Goal: Task Accomplishment & Management: Manage account settings

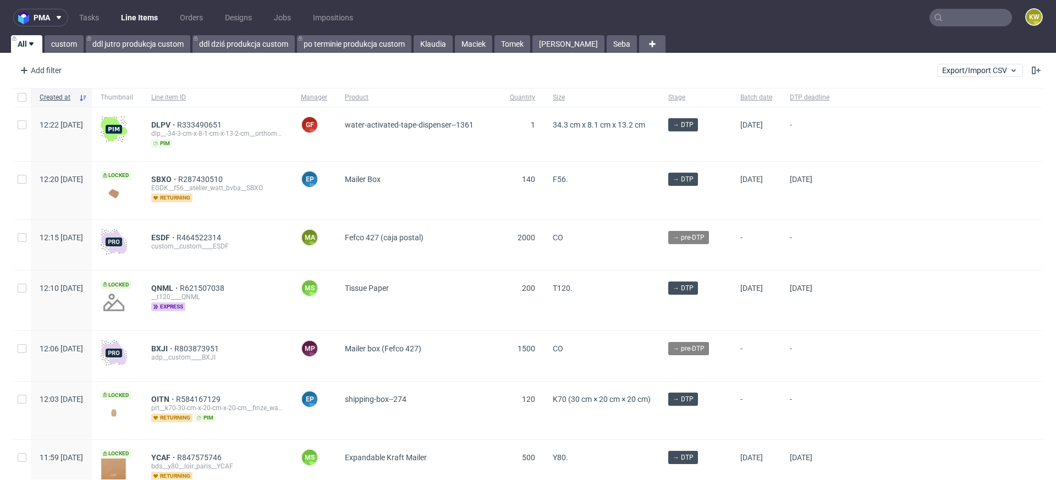
click at [954, 19] on input "text" at bounding box center [971, 18] width 83 height 18
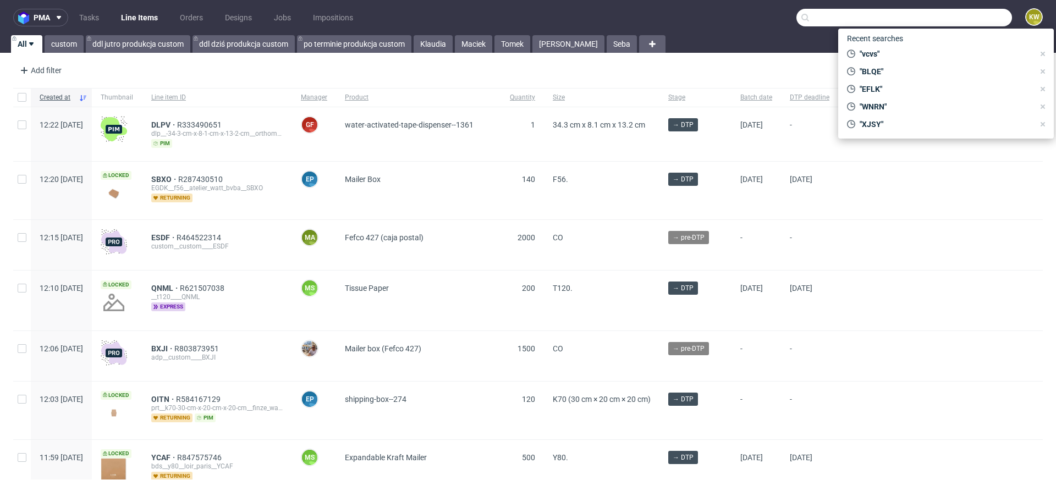
paste input "EFLK"
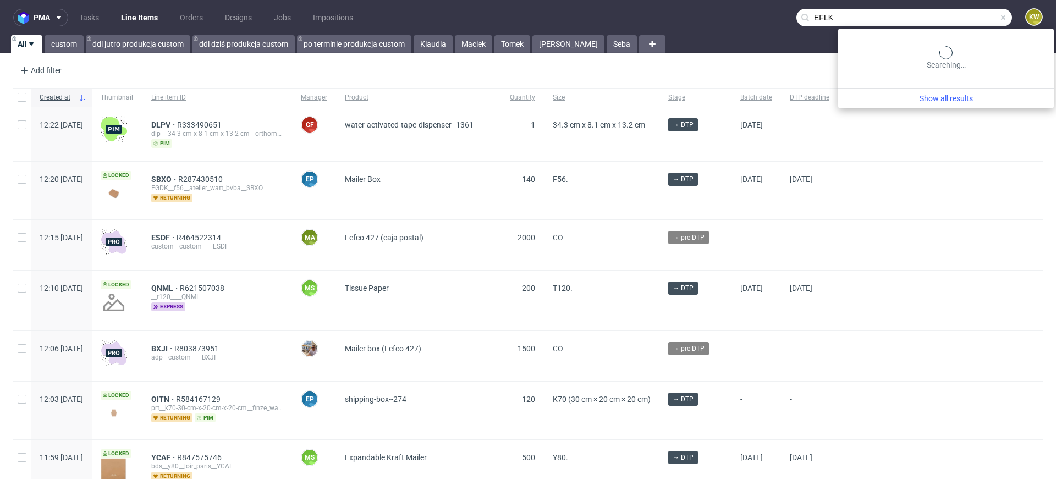
type input "EFLK"
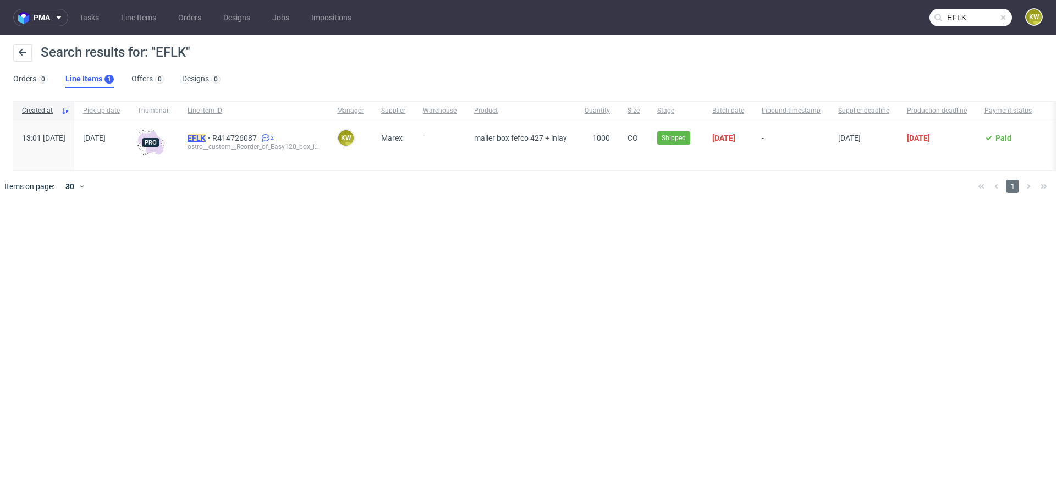
click at [206, 139] on mark "EFLK" at bounding box center [197, 138] width 18 height 9
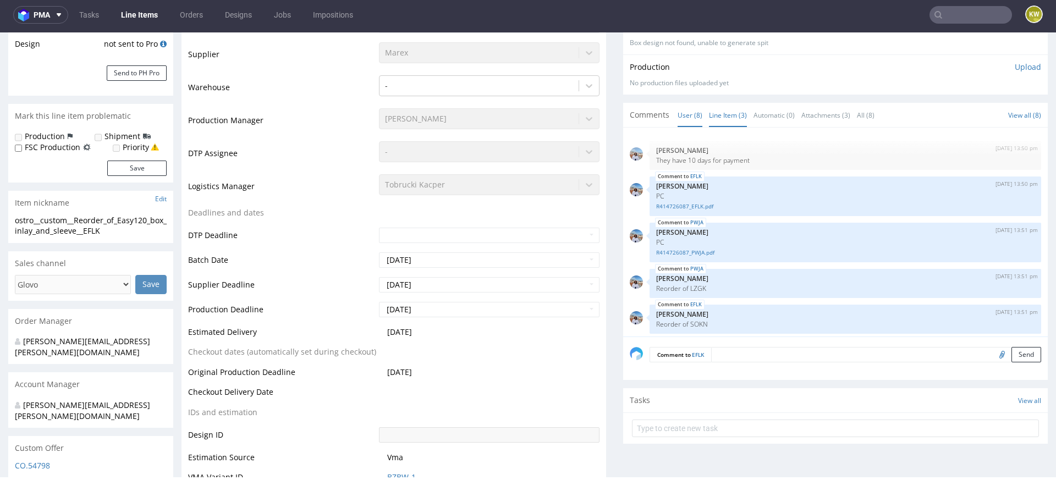
click at [730, 112] on link "Line Item (3)" at bounding box center [728, 115] width 38 height 24
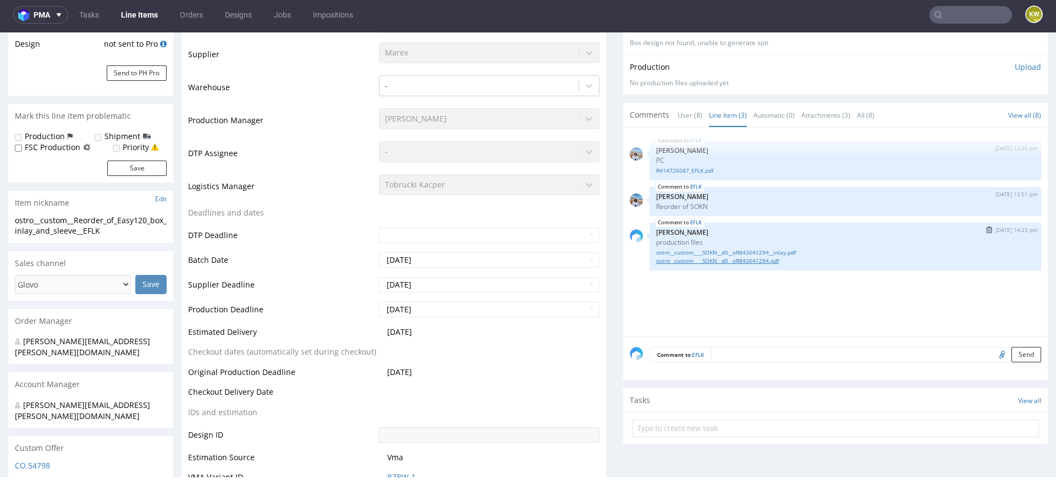
click at [730, 260] on link "ostro__custom____SOKN__d0__oR843641294.pdf" at bounding box center [845, 261] width 378 height 8
click at [785, 244] on p "production files" at bounding box center [845, 242] width 378 height 8
click at [779, 249] on link "ostro__custom____SOKN__d0__oR843641294__inlay.pdf" at bounding box center [845, 253] width 378 height 8
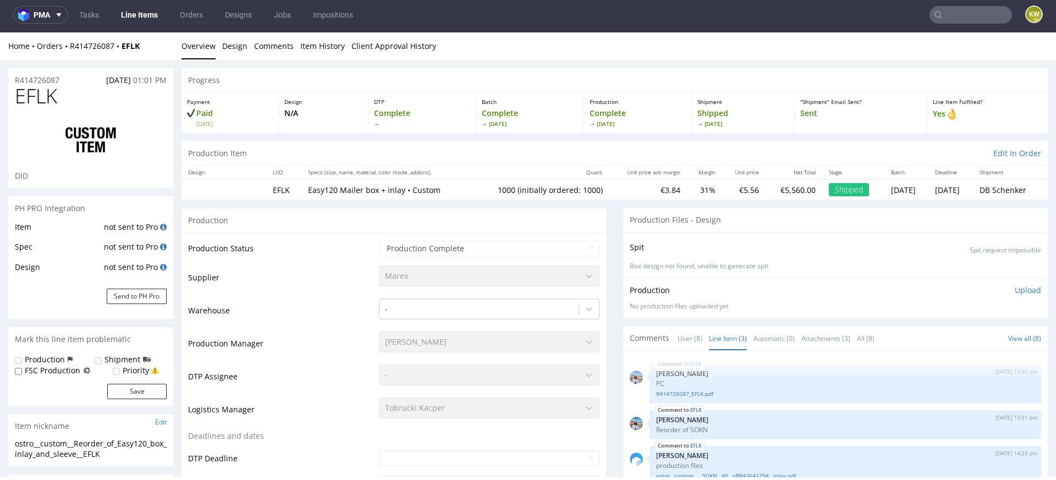
click at [37, 98] on span "EFLK" at bounding box center [36, 96] width 42 height 22
copy span "EFLK"
click at [950, 12] on input "text" at bounding box center [971, 15] width 83 height 18
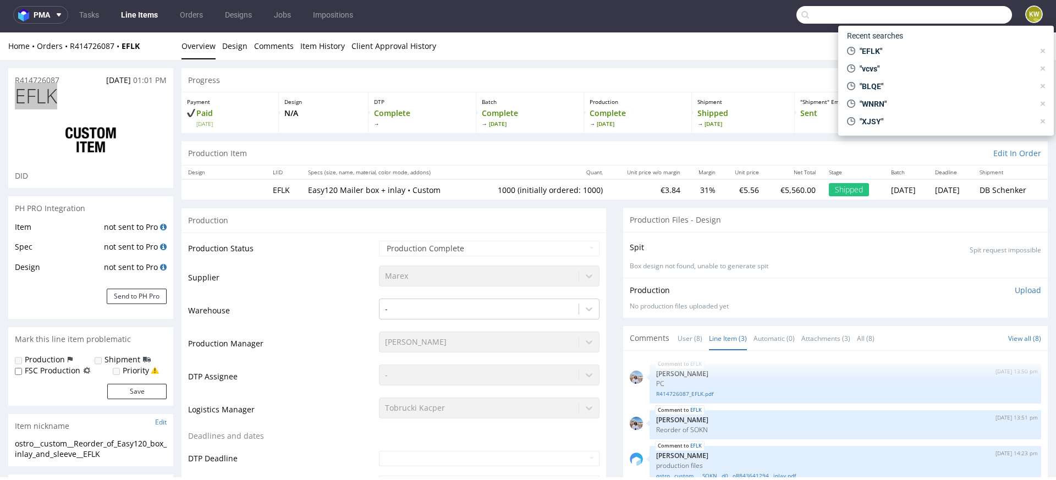
paste input "PWJA"
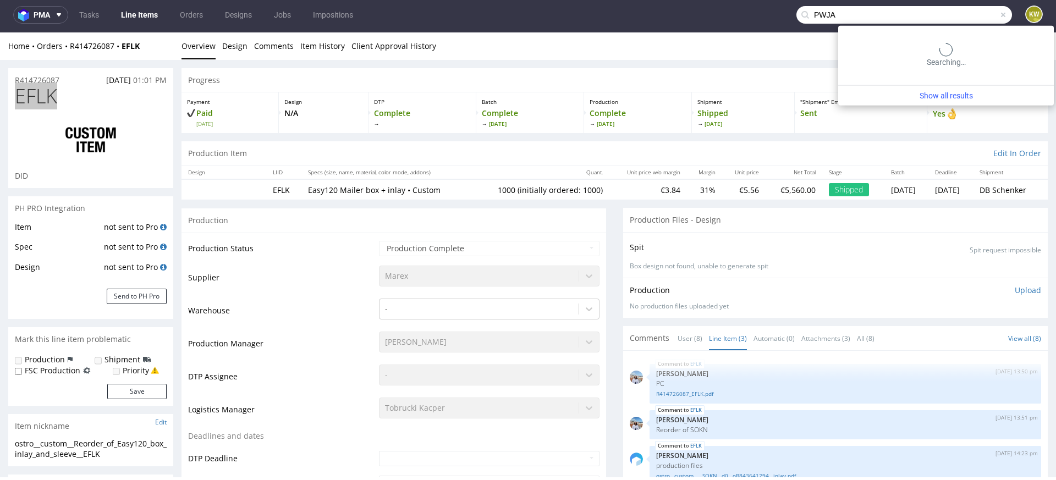
type input "PWJA"
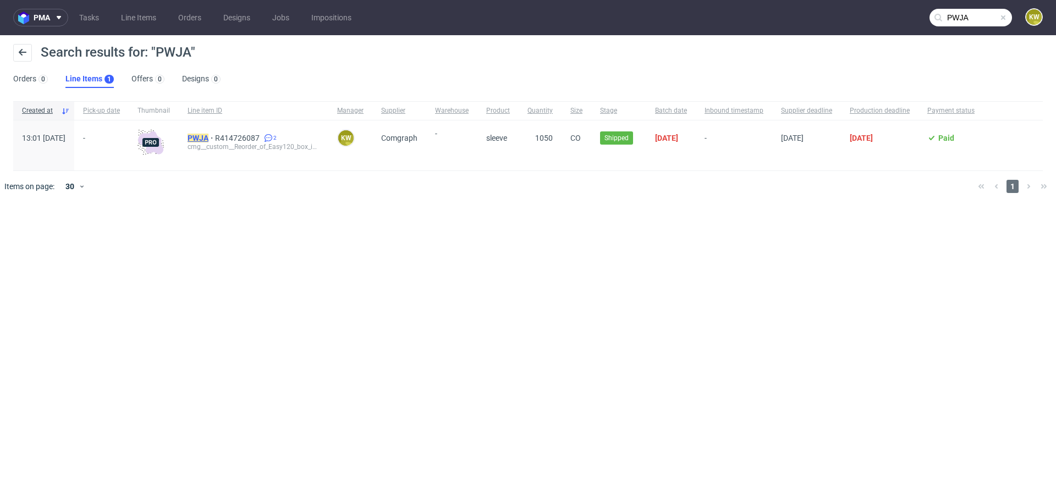
click at [208, 135] on mark "PWJA" at bounding box center [198, 138] width 21 height 9
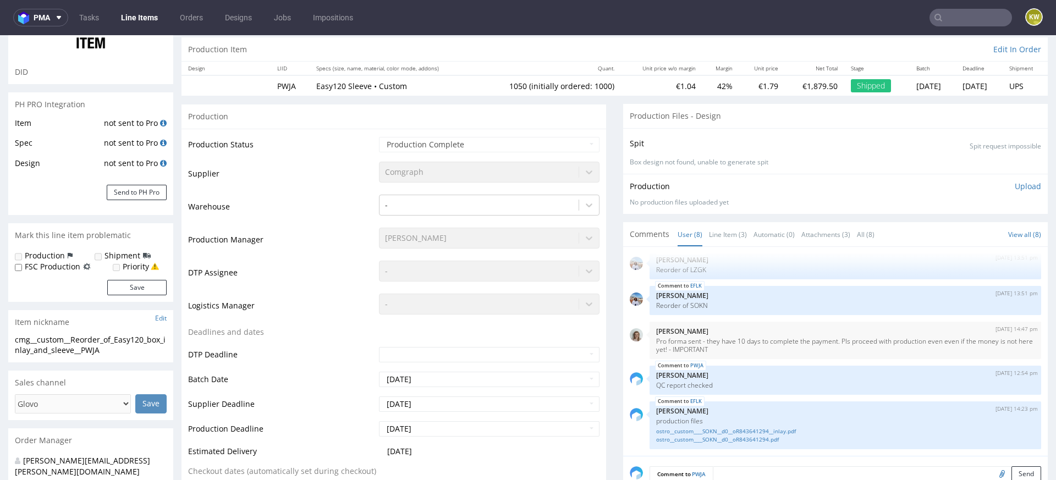
scroll to position [108, 0]
click at [327, 309] on td "Logistics Manager" at bounding box center [282, 308] width 188 height 33
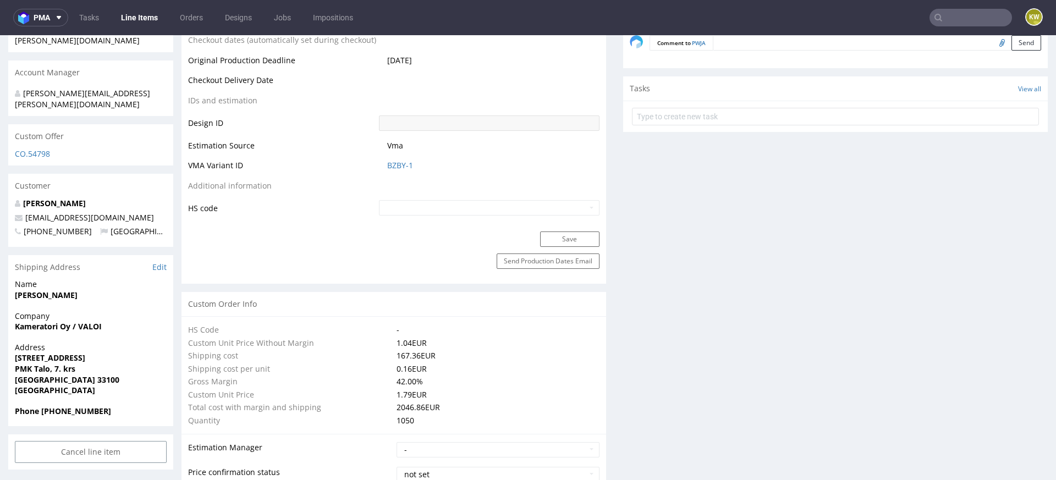
scroll to position [0, 0]
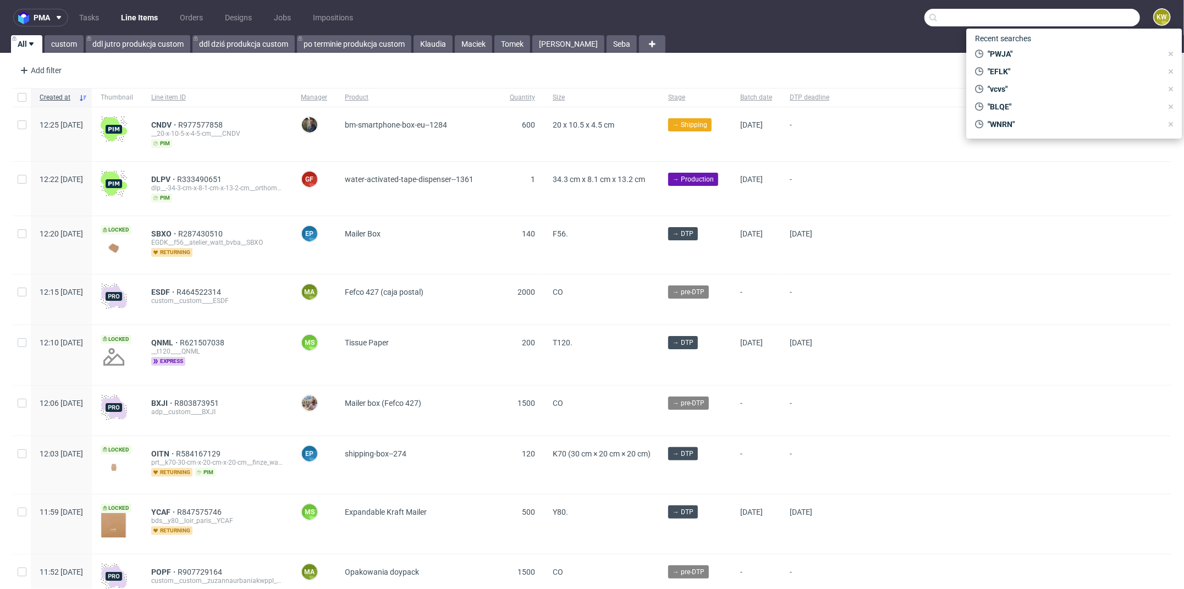
click at [1082, 23] on input "text" at bounding box center [1033, 18] width 216 height 18
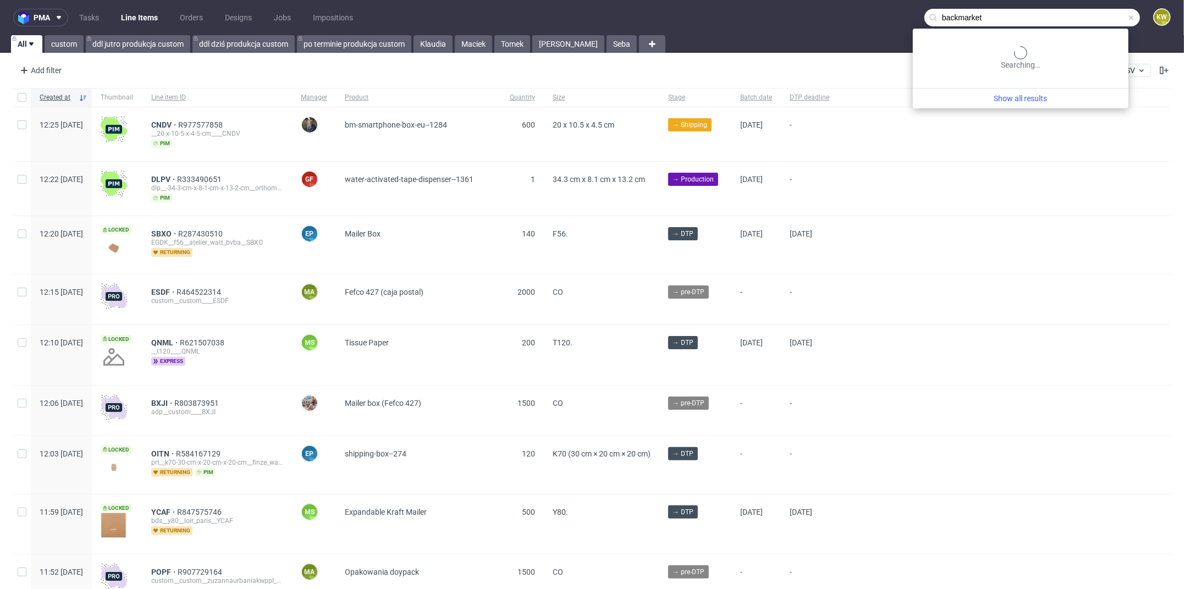
type input "backmarket"
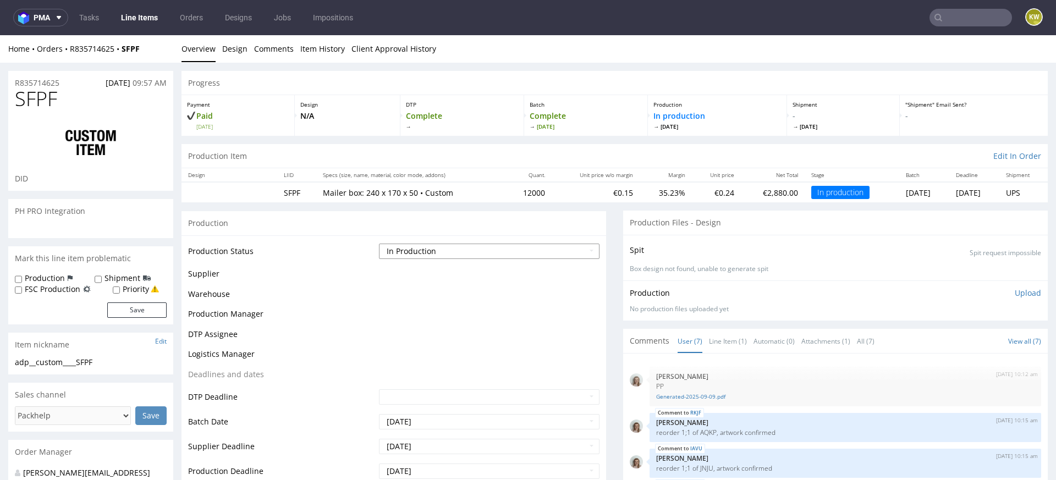
scroll to position [73, 0]
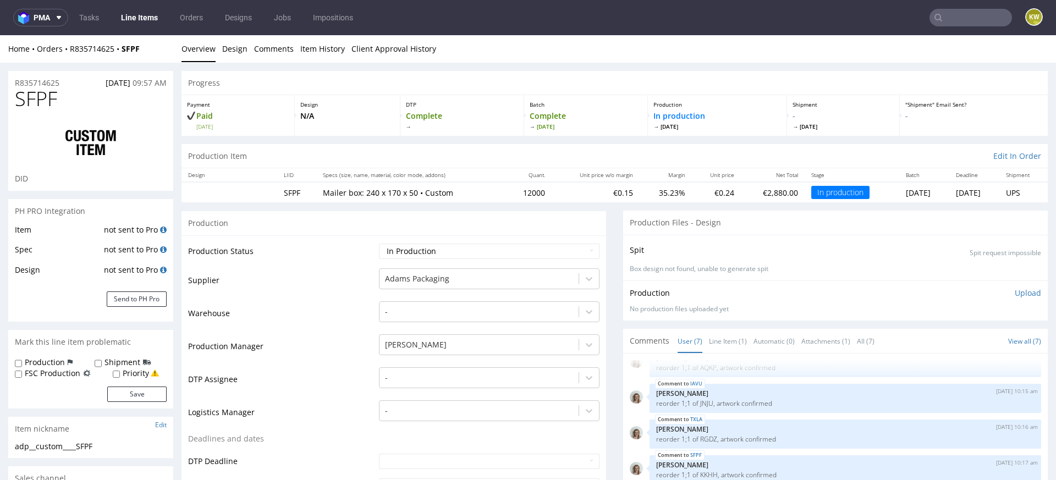
click at [307, 362] on td "Production Manager" at bounding box center [282, 349] width 188 height 33
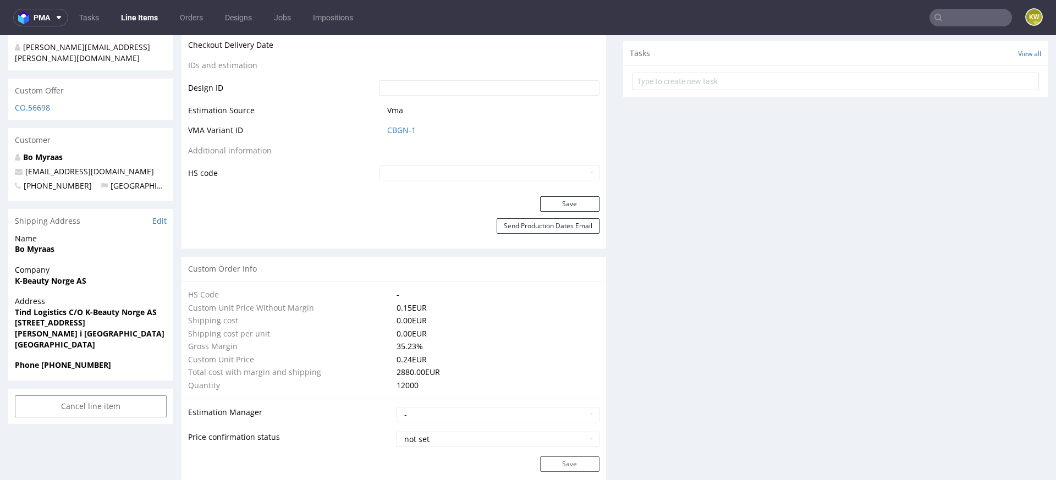
scroll to position [573, 0]
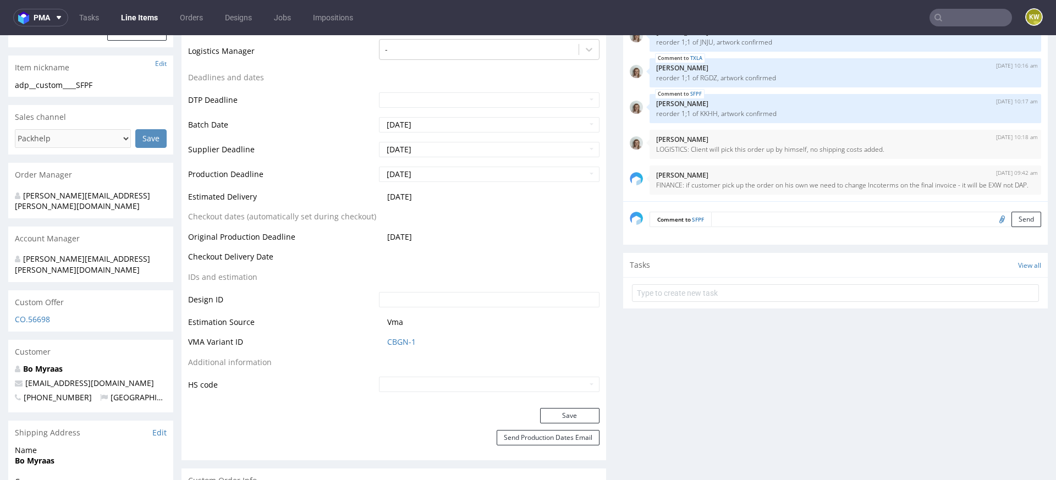
scroll to position [0, 0]
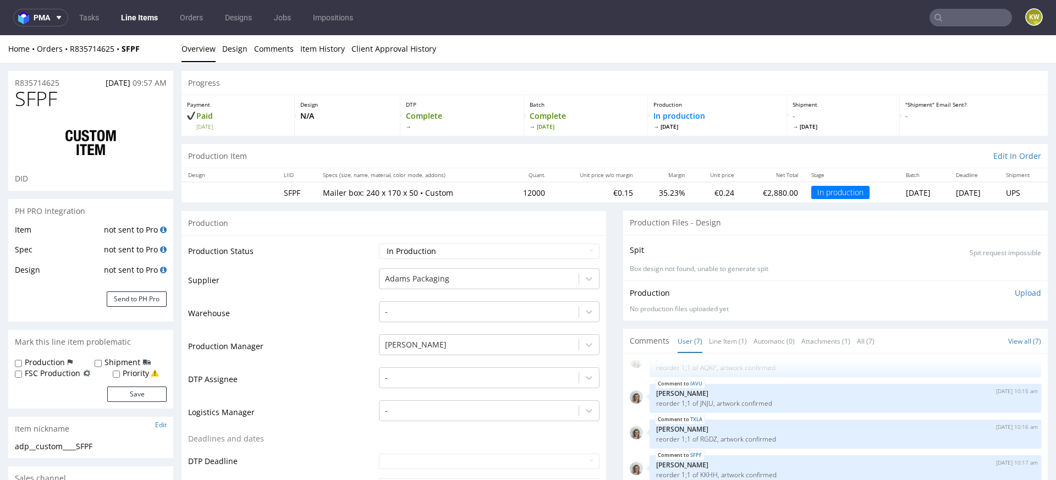
click at [293, 280] on td "Supplier" at bounding box center [282, 283] width 188 height 33
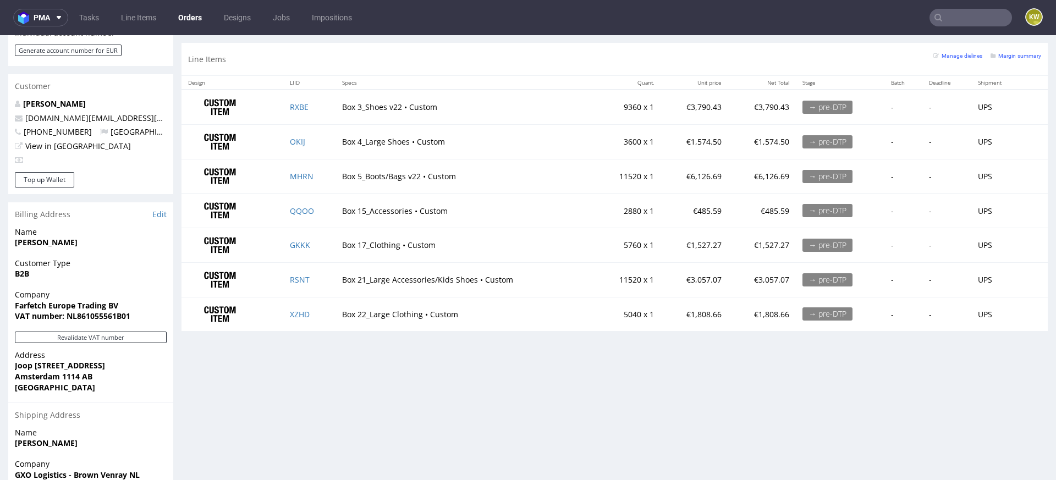
scroll to position [542, 0]
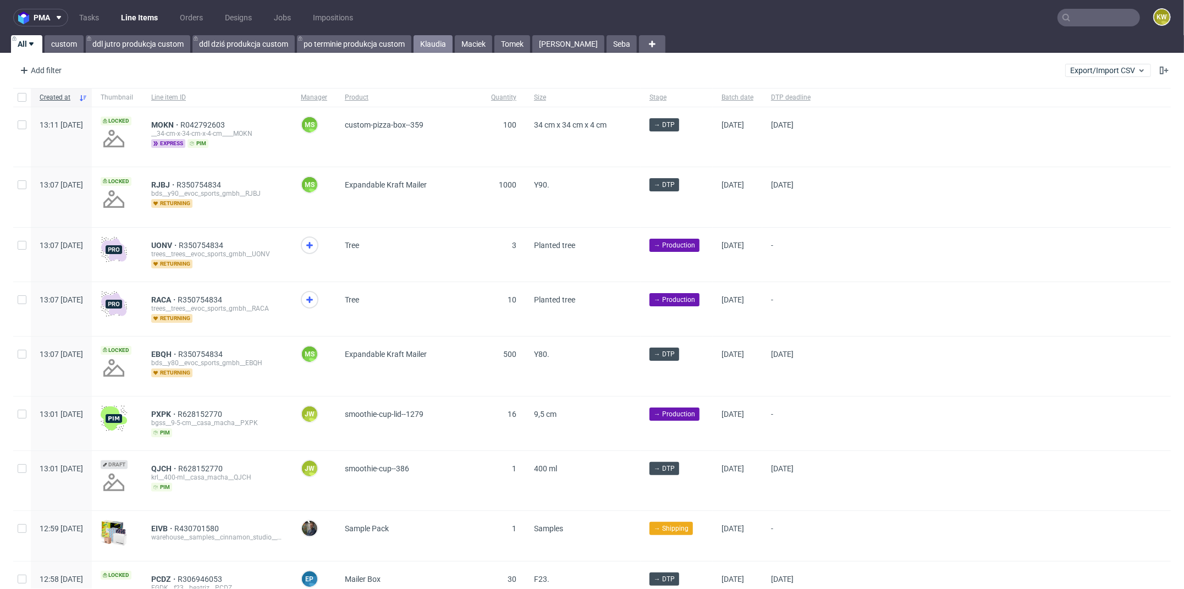
click at [425, 41] on link "Klaudia" at bounding box center [433, 44] width 39 height 18
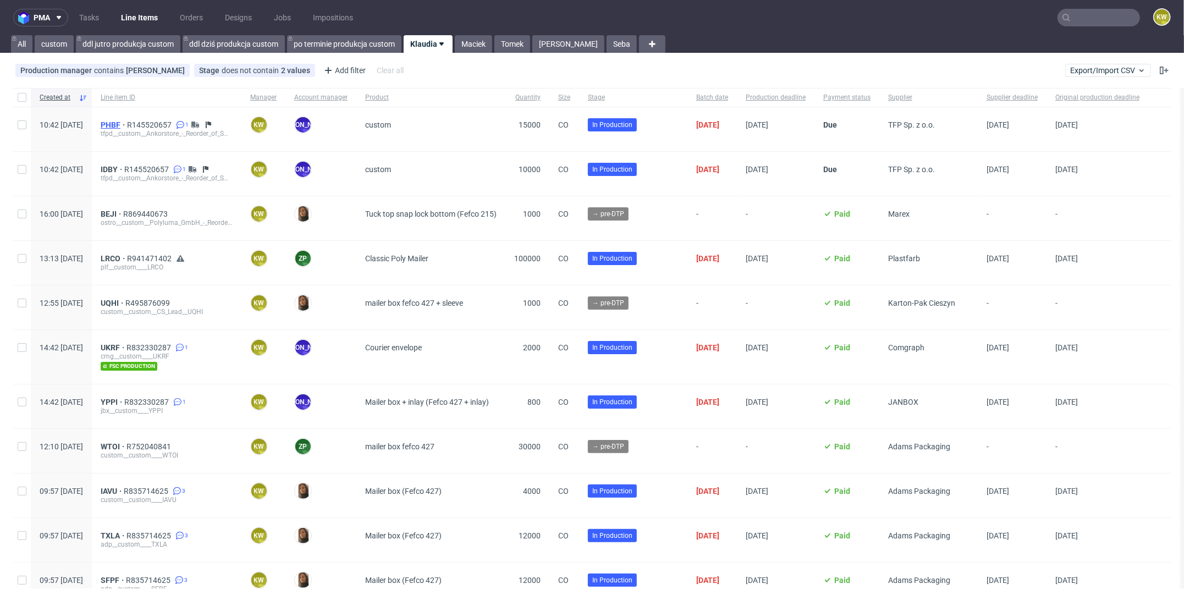
click at [127, 125] on span "PHBF" at bounding box center [114, 124] width 26 height 9
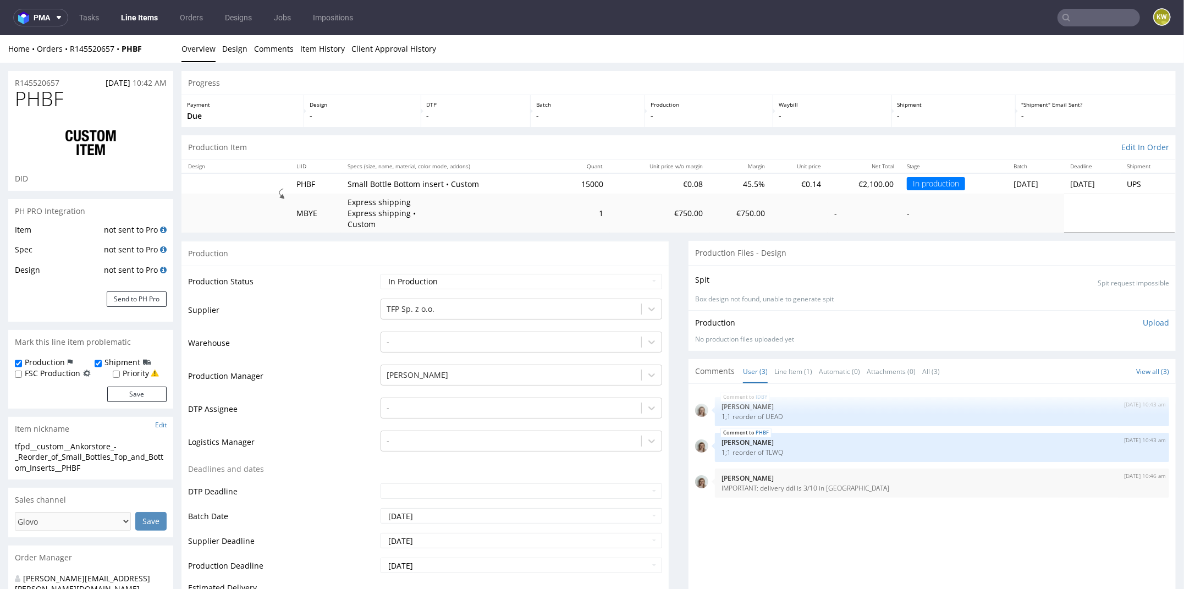
click at [40, 96] on span "PHBF" at bounding box center [39, 98] width 48 height 22
copy span "PHBF"
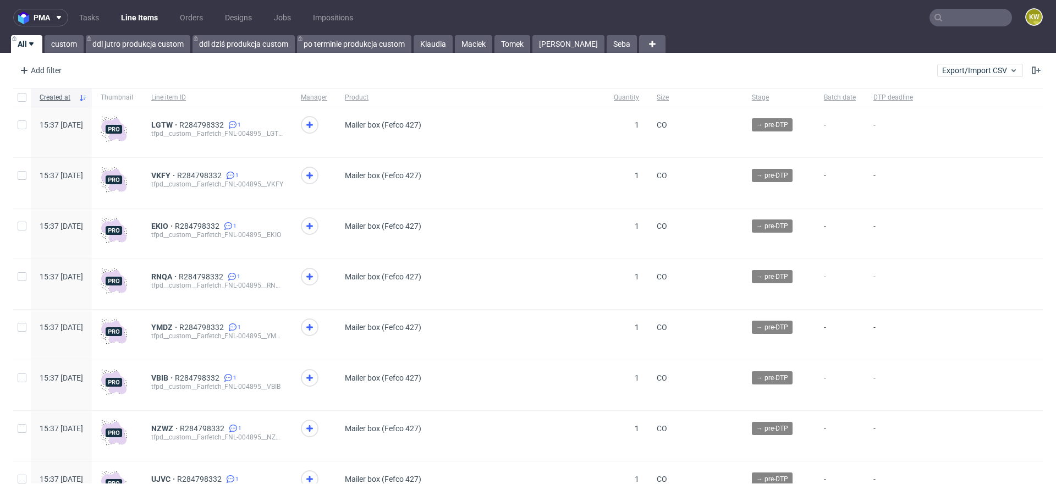
click at [947, 17] on input "text" at bounding box center [971, 18] width 83 height 18
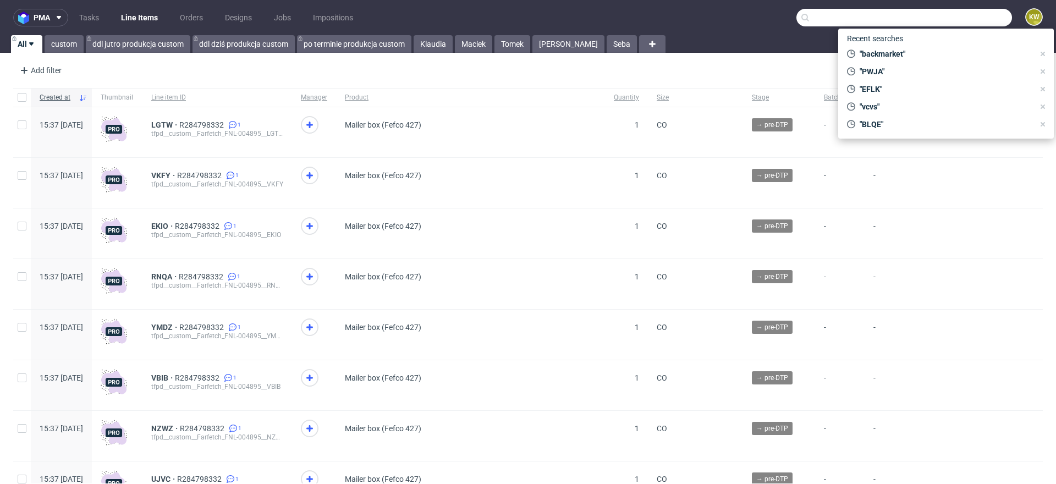
paste input "ZJVI"
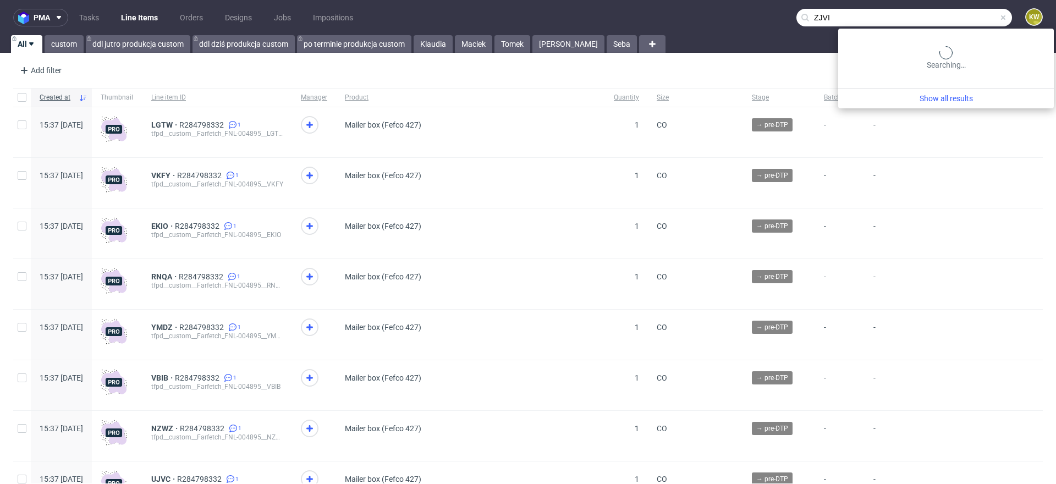
type input "ZJVI"
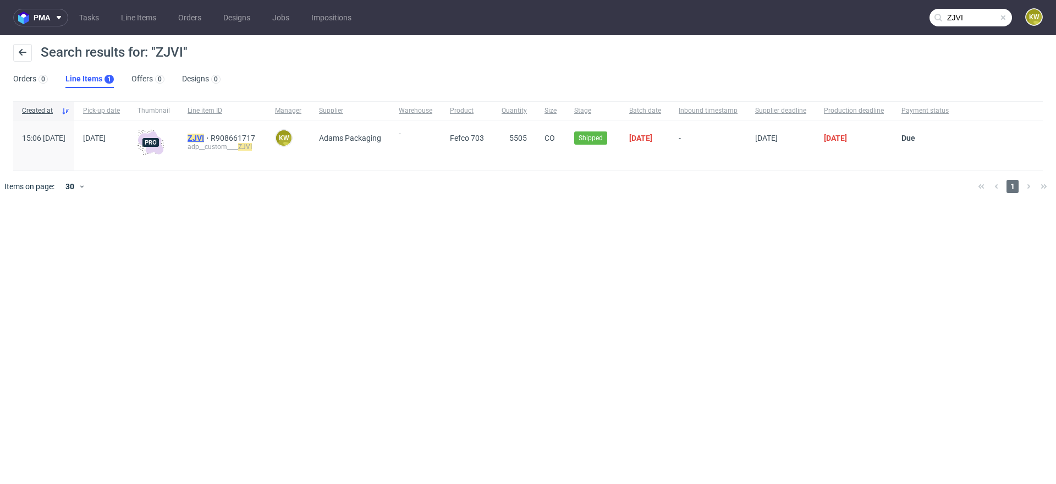
click at [204, 136] on mark "ZJVI" at bounding box center [196, 138] width 17 height 9
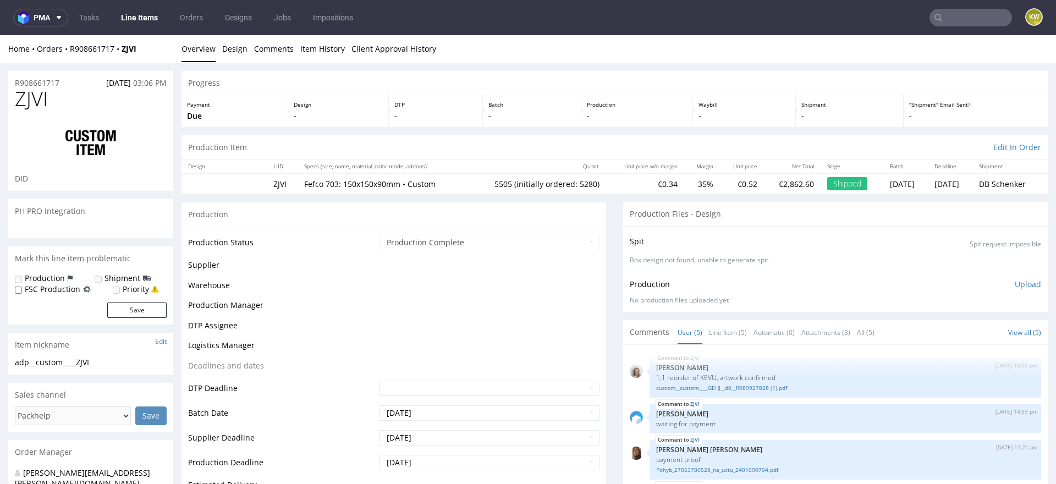
scroll to position [25, 0]
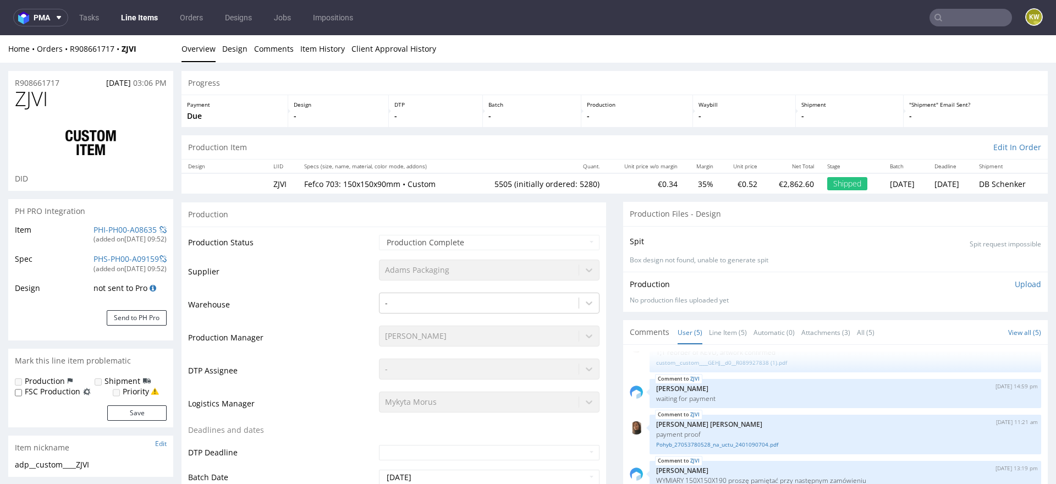
select select "in_progress"
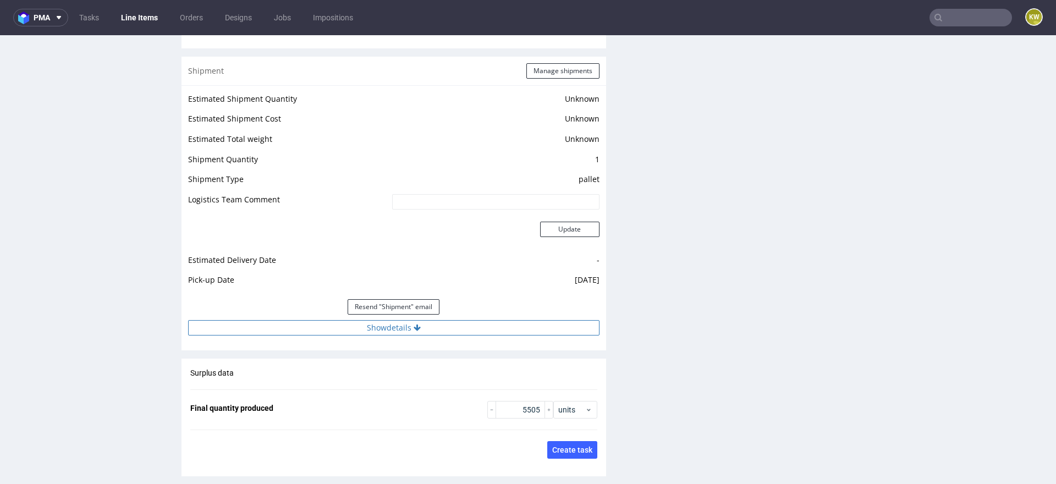
click at [457, 323] on button "Show details" at bounding box center [393, 327] width 411 height 15
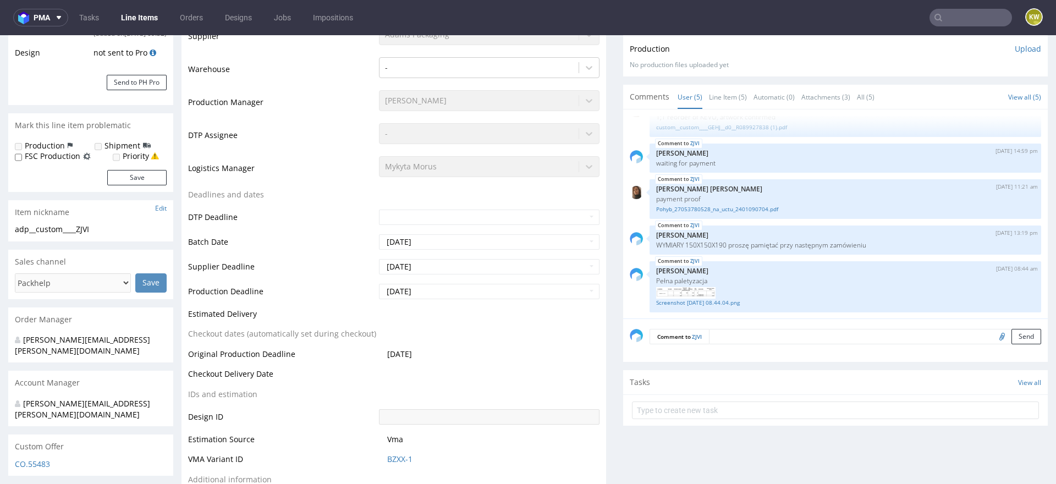
scroll to position [234, 0]
click at [944, 15] on input "text" at bounding box center [971, 18] width 83 height 18
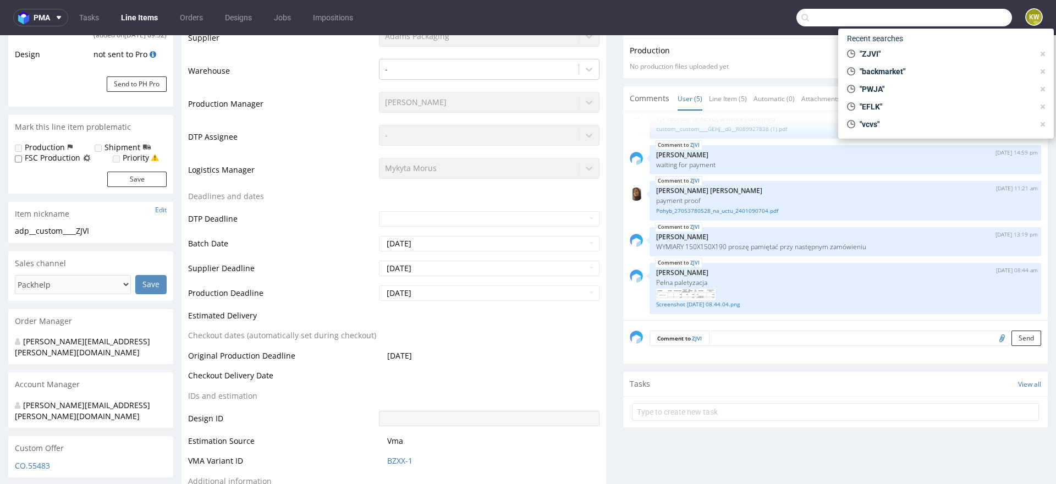
paste input "BLQE"
type input "BLQE"
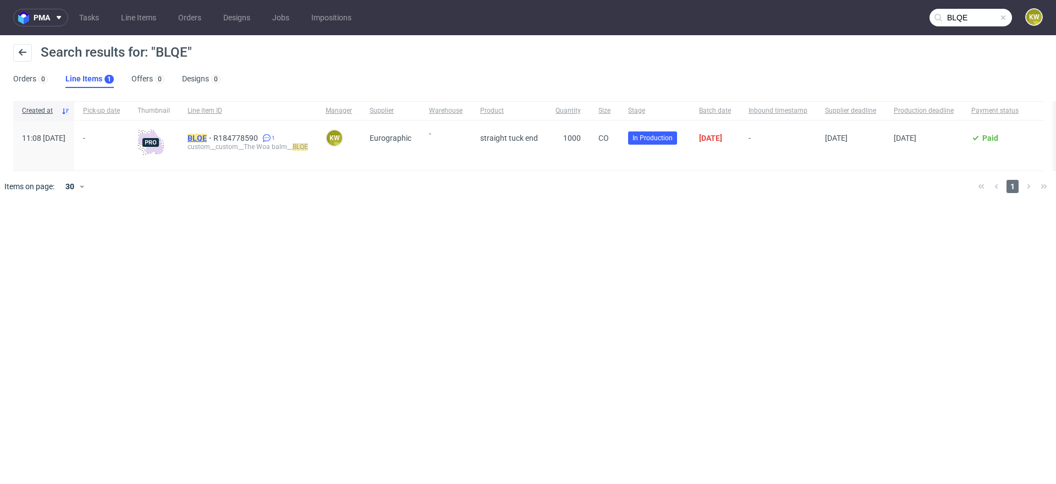
click at [207, 134] on mark "BLQE" at bounding box center [197, 138] width 19 height 9
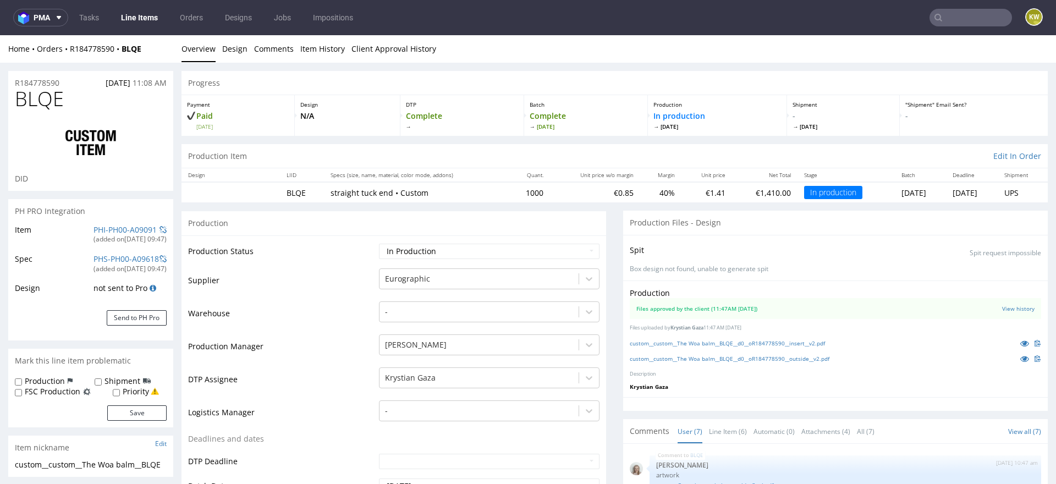
scroll to position [257, 0]
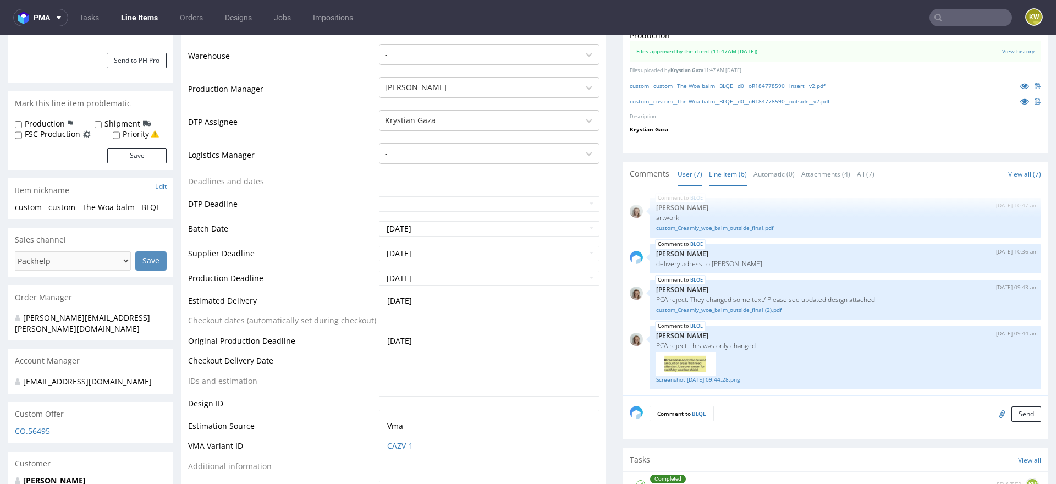
click at [730, 169] on link "Line Item (6)" at bounding box center [728, 174] width 38 height 24
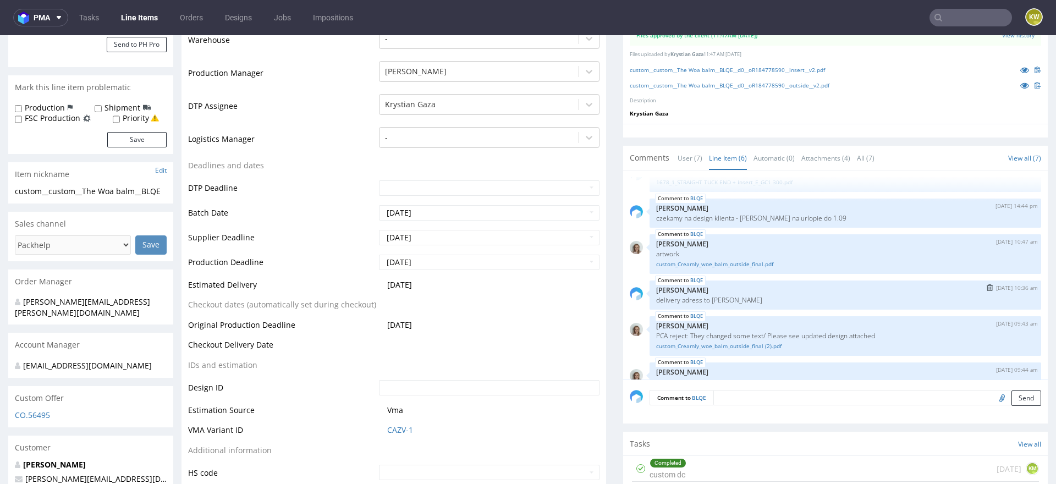
scroll to position [0, 0]
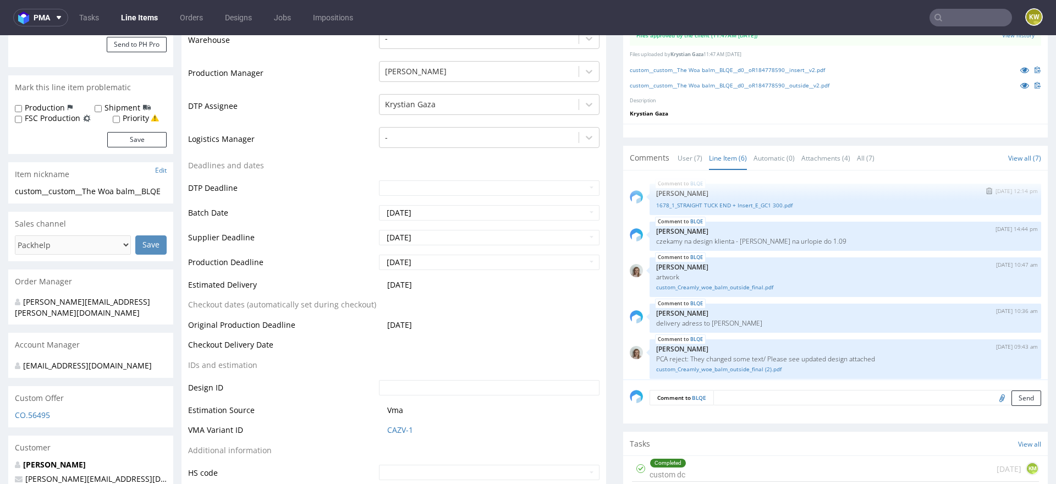
click at [728, 208] on div "BLQE 18th Aug 25 | 12:14 pm Zuzanna Pawlicka-Sabak 1678_1_STRAIGHT TUCK END + I…" at bounding box center [846, 199] width 392 height 31
click at [733, 203] on link "1678_1_STRAIGHT TUCK END + Insert_E_GC1 300.pdf" at bounding box center [845, 205] width 378 height 8
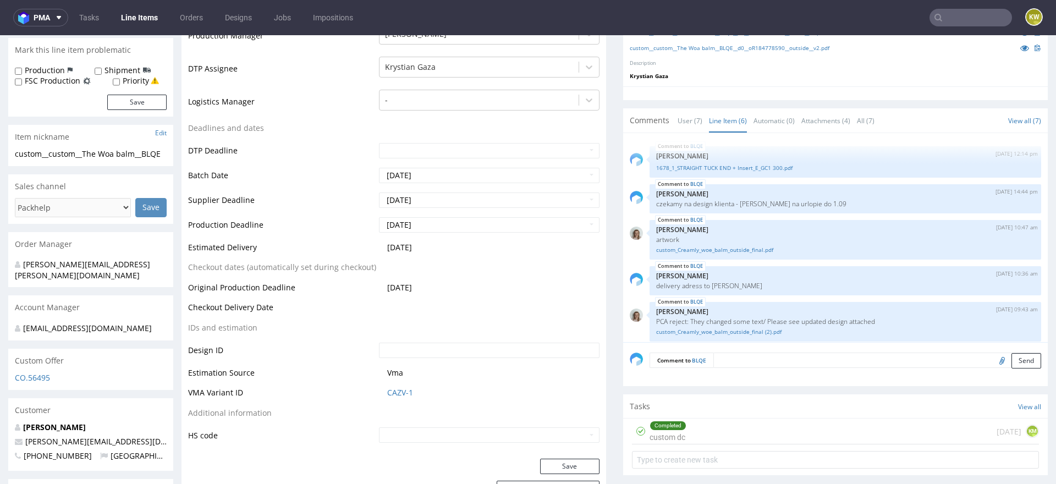
scroll to position [310, 0]
click at [993, 360] on input "file" at bounding box center [1000, 361] width 15 height 14
type input "C:\fakepath\34x34x132-ste.pdf"
click at [725, 358] on textarea at bounding box center [877, 360] width 328 height 15
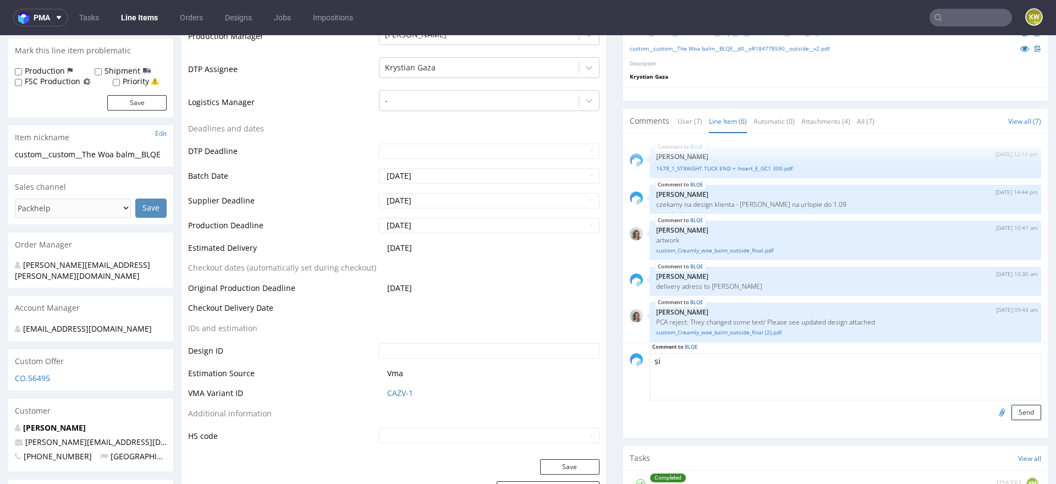
type textarea "s"
type textarea "nowa siatka od vendora"
click at [1013, 412] on button "Send" at bounding box center [1027, 412] width 30 height 15
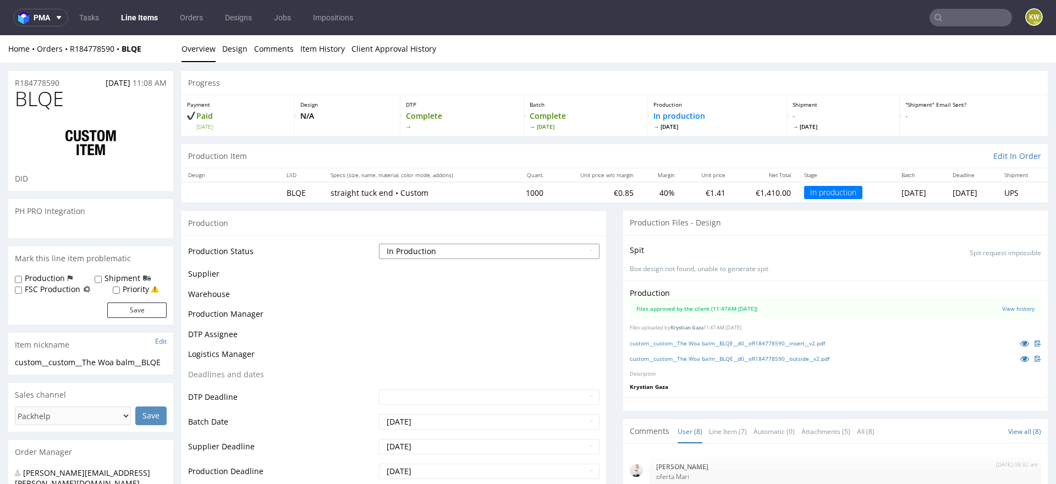
scroll to position [157, 0]
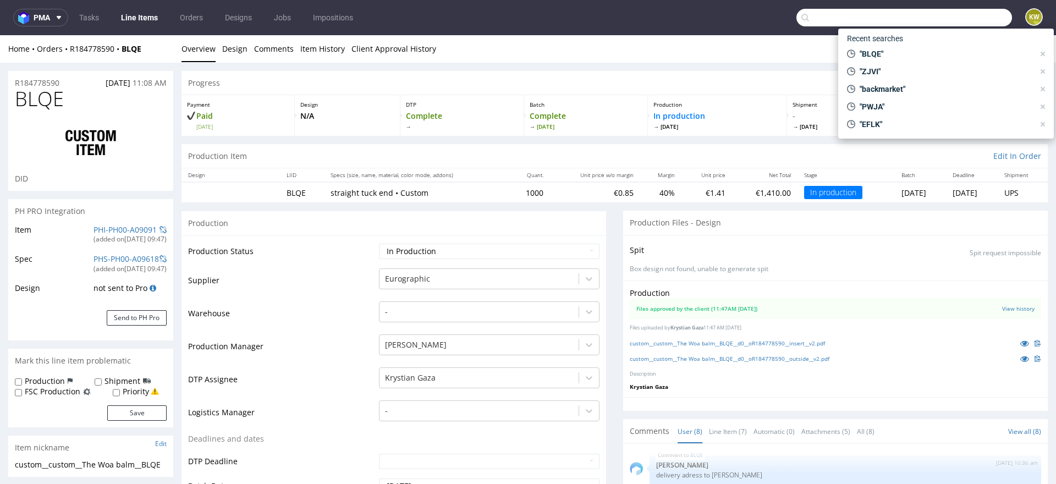
click at [945, 12] on input "text" at bounding box center [904, 18] width 216 height 18
paste input "VCVS"
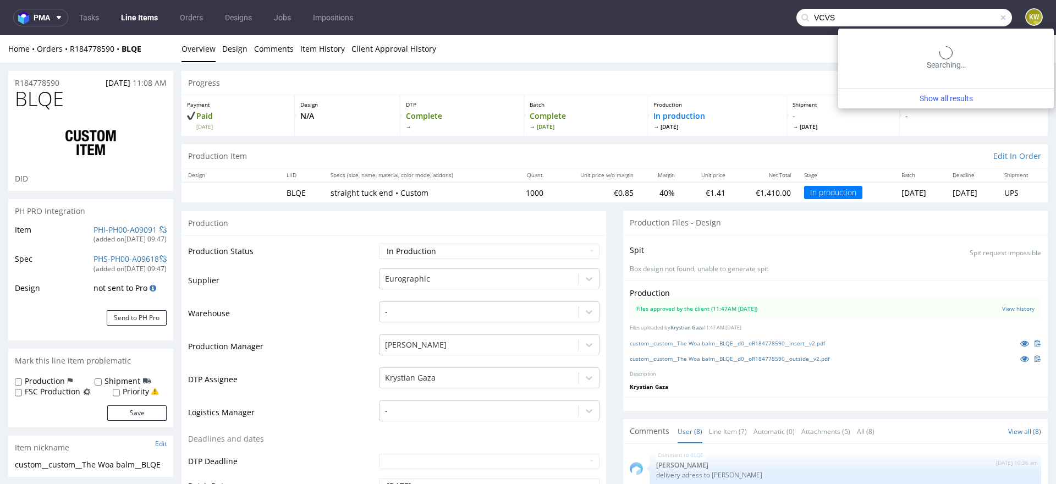
type input "VCVS"
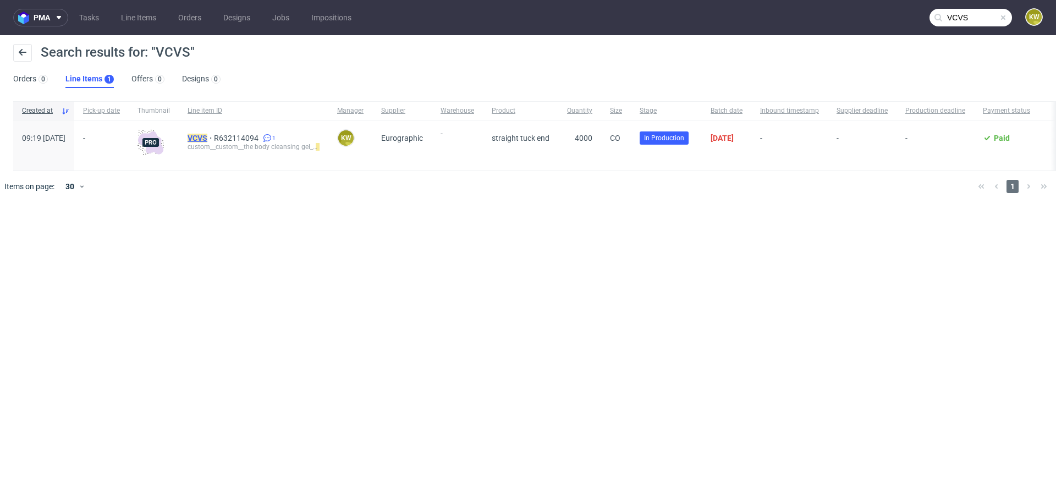
click at [207, 139] on mark "VCVS" at bounding box center [198, 138] width 20 height 9
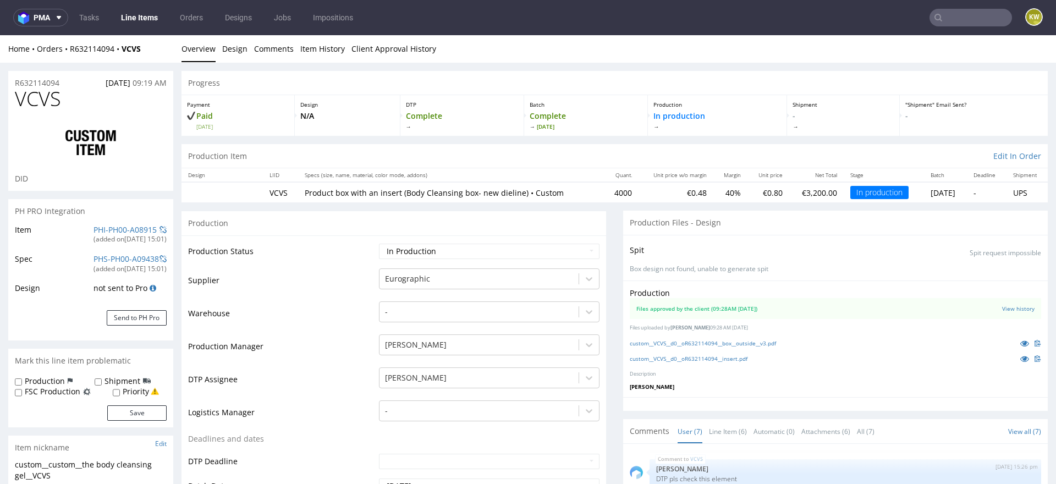
click at [42, 101] on span "VCVS" at bounding box center [38, 99] width 46 height 22
click at [42, 102] on span "VCVS" at bounding box center [38, 99] width 46 height 22
copy span "VCVS"
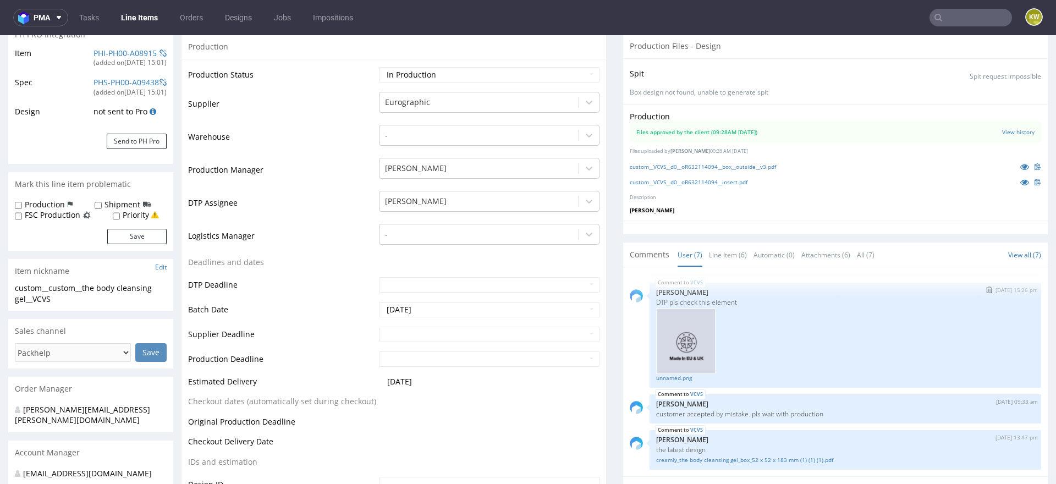
scroll to position [206, 0]
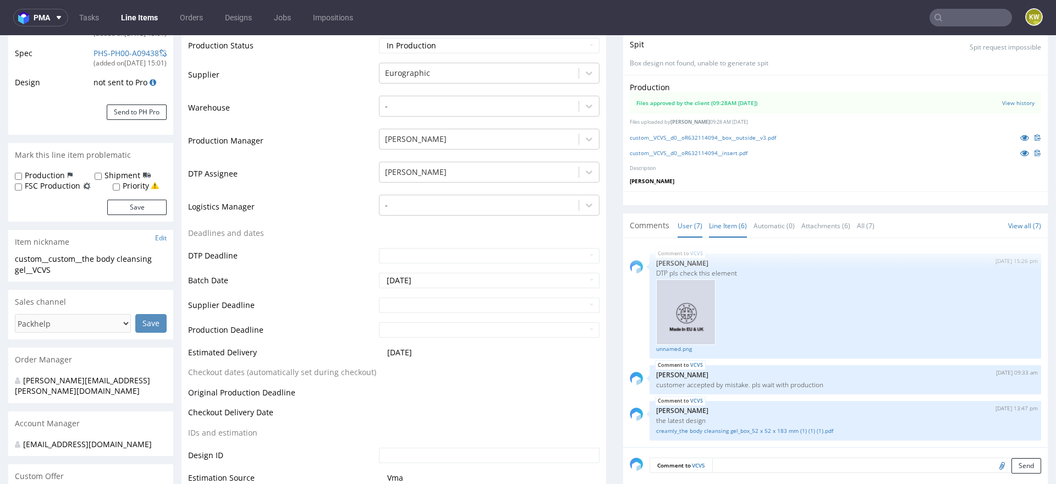
click at [715, 226] on link "Line Item (6)" at bounding box center [728, 226] width 38 height 24
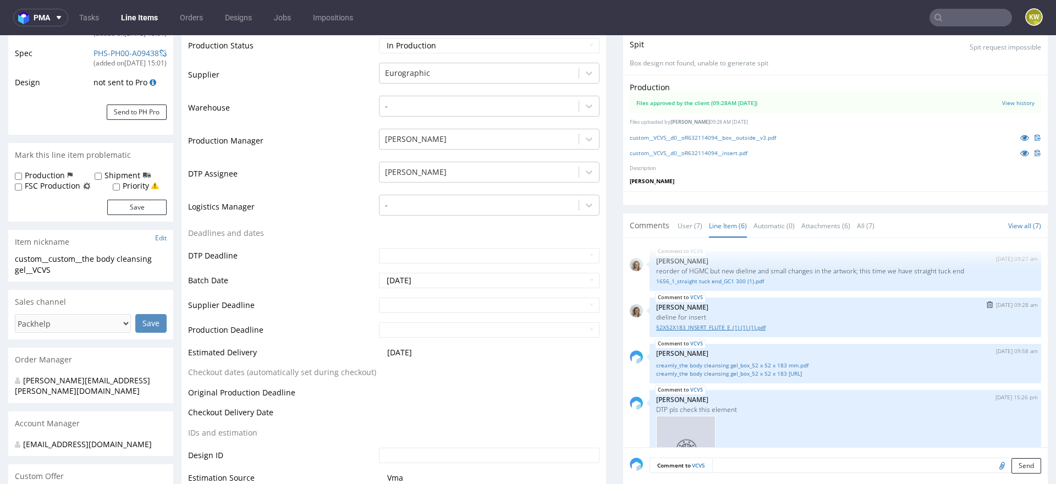
click at [718, 323] on link "52X52X183_INSERT_FLUTE_E_(1) (1) (1).pdf" at bounding box center [845, 327] width 378 height 8
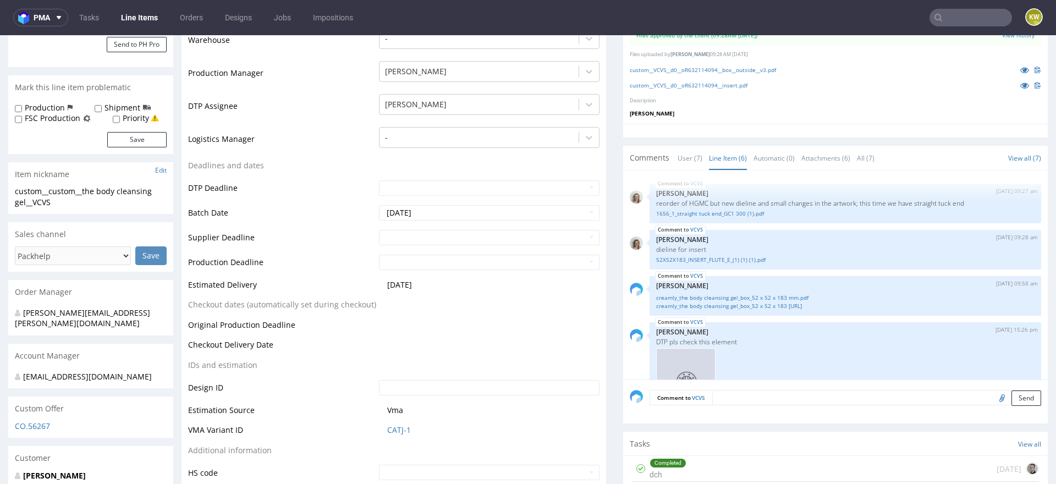
scroll to position [275, 0]
click at [717, 210] on link "1656_1_straight tuck end_GC1 300 (1).pdf" at bounding box center [845, 212] width 378 height 8
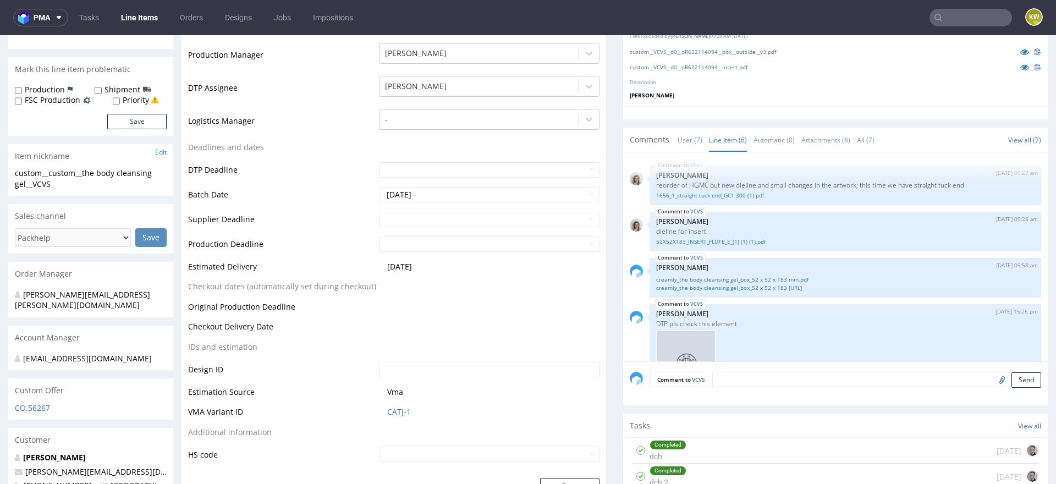
scroll to position [297, 0]
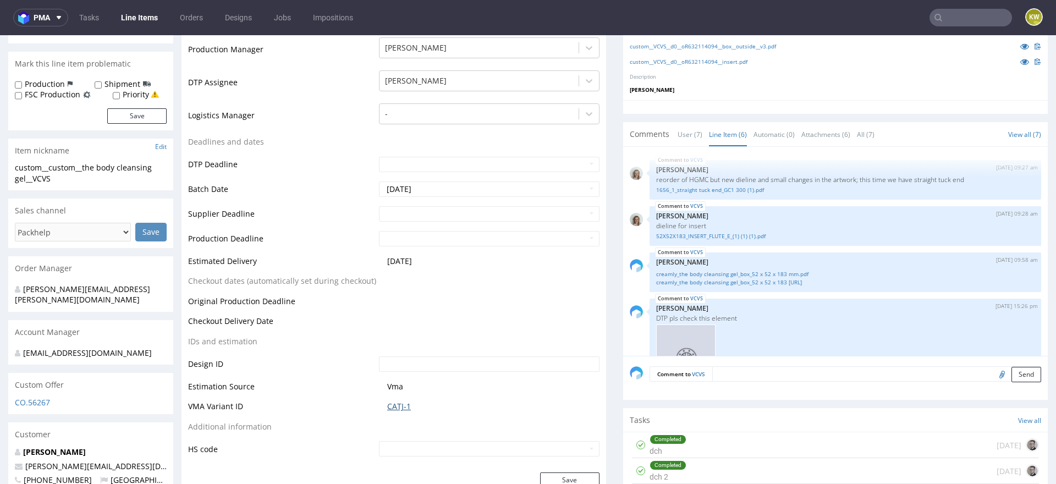
click at [397, 404] on link "CATJ-1" at bounding box center [399, 406] width 24 height 11
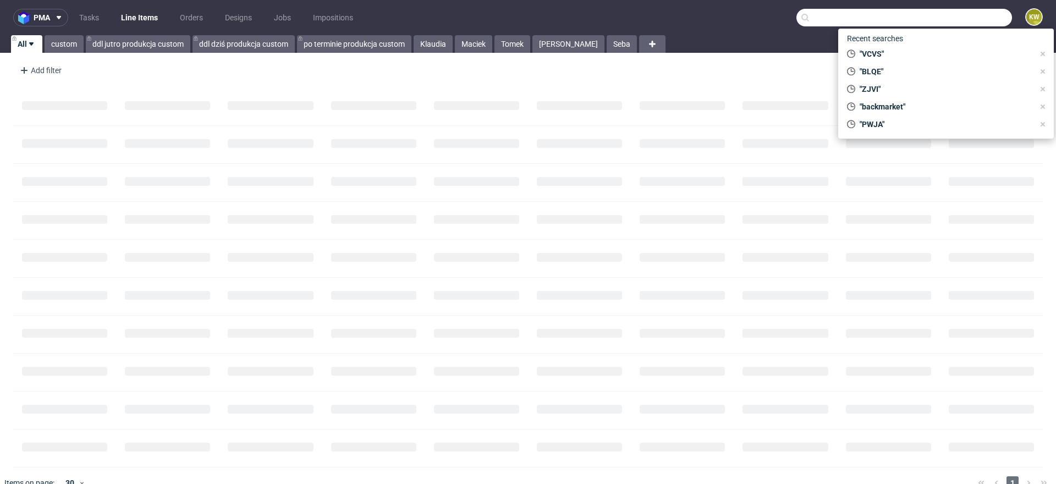
click at [939, 22] on input "text" at bounding box center [904, 18] width 216 height 18
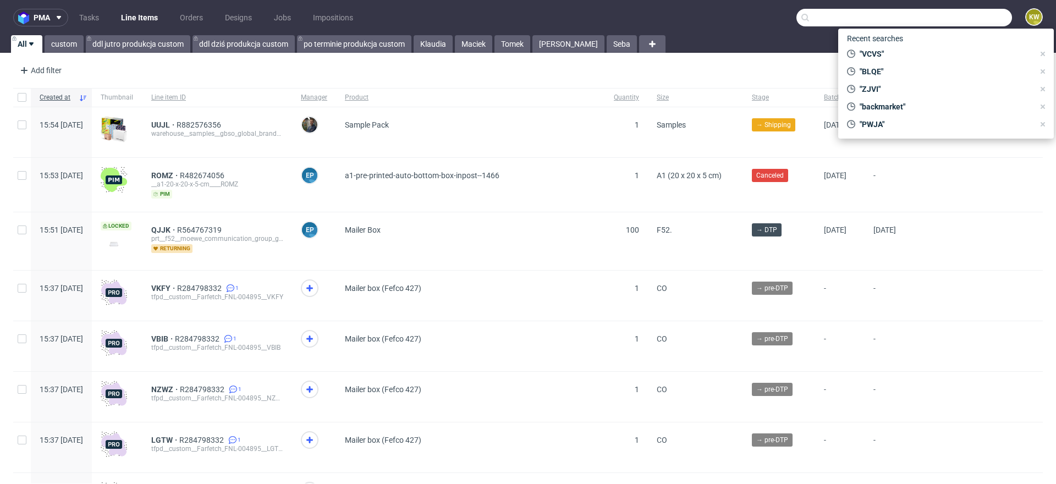
paste input "HGMC"
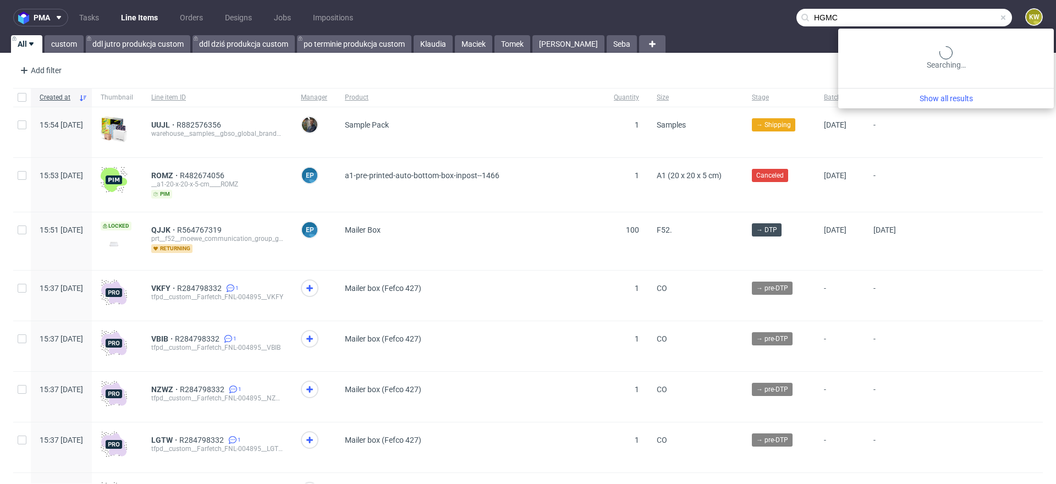
type input "HGMC"
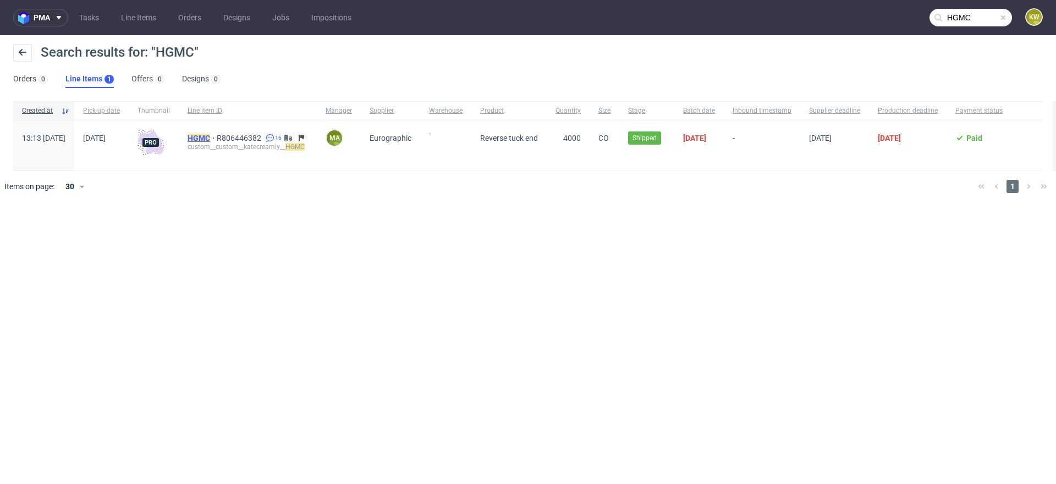
click at [210, 140] on mark "HGMC" at bounding box center [199, 138] width 23 height 9
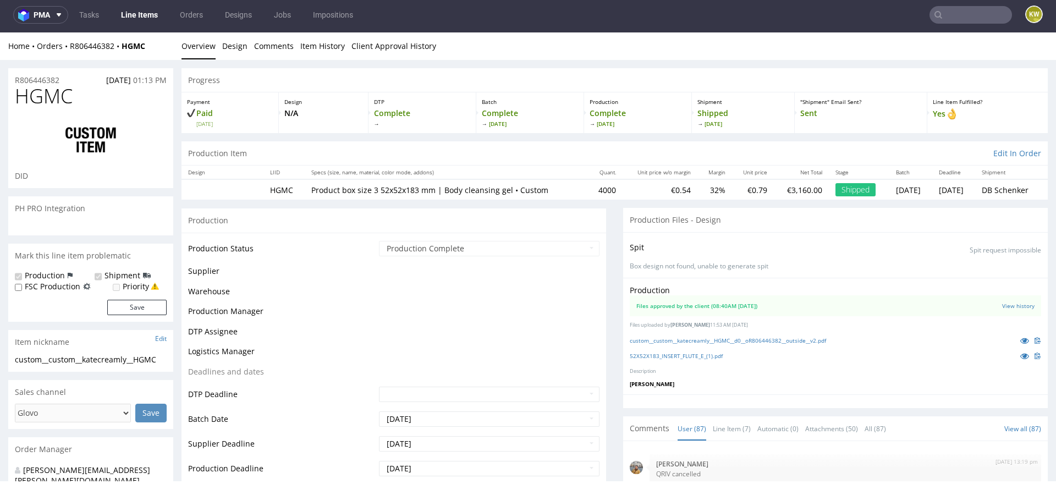
scroll to position [3739, 0]
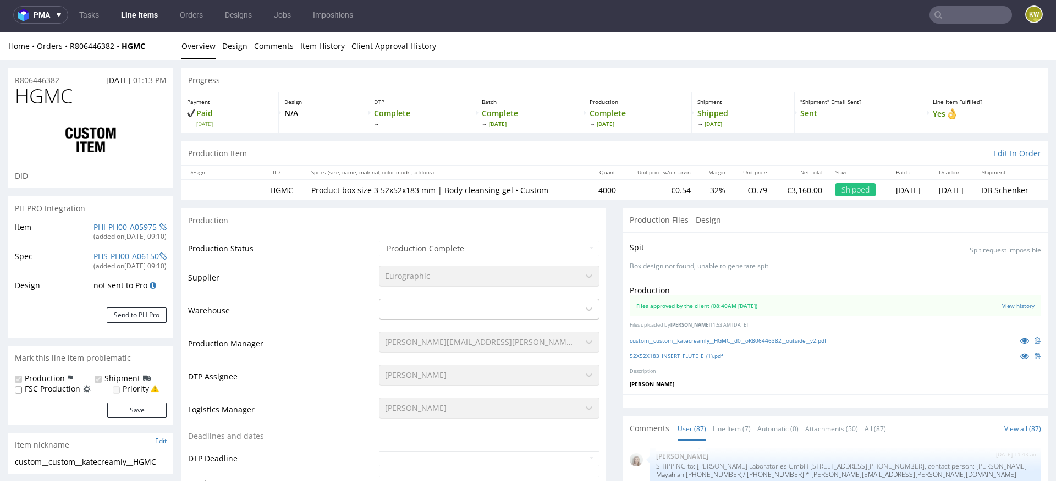
select select "in_progress"
click at [1020, 338] on icon at bounding box center [1024, 341] width 9 height 8
click at [1020, 354] on icon at bounding box center [1024, 356] width 9 height 8
click at [121, 222] on div "PHI-PH00-A05975" at bounding box center [125, 227] width 63 height 11
click at [117, 222] on link "PHI-PH00-A05975" at bounding box center [125, 227] width 63 height 10
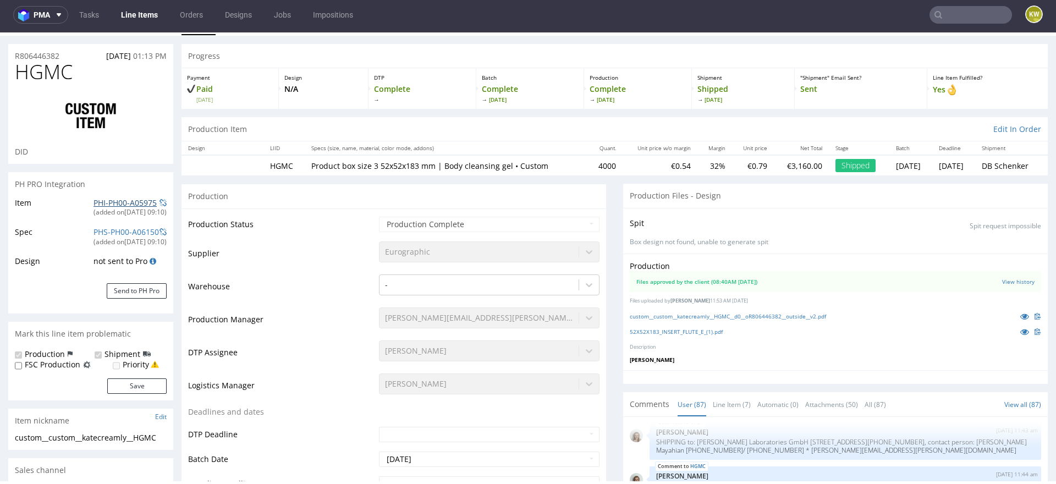
scroll to position [0, 0]
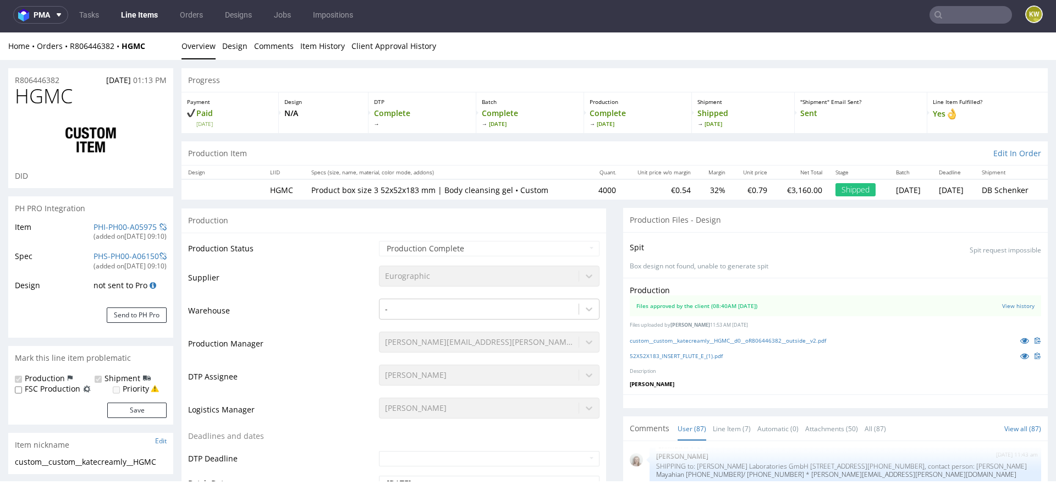
click at [35, 90] on span "HGMC" at bounding box center [44, 96] width 58 height 22
copy span "HGMC"
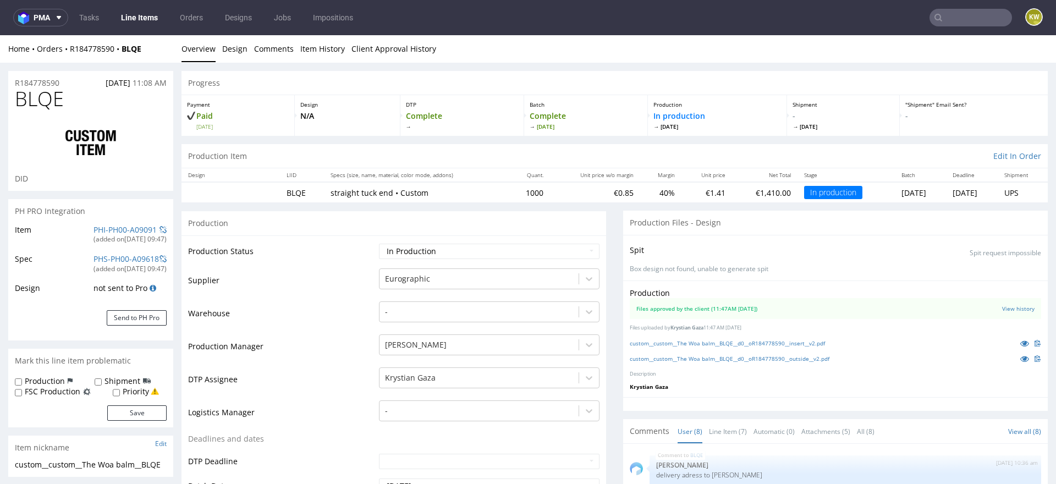
scroll to position [67, 0]
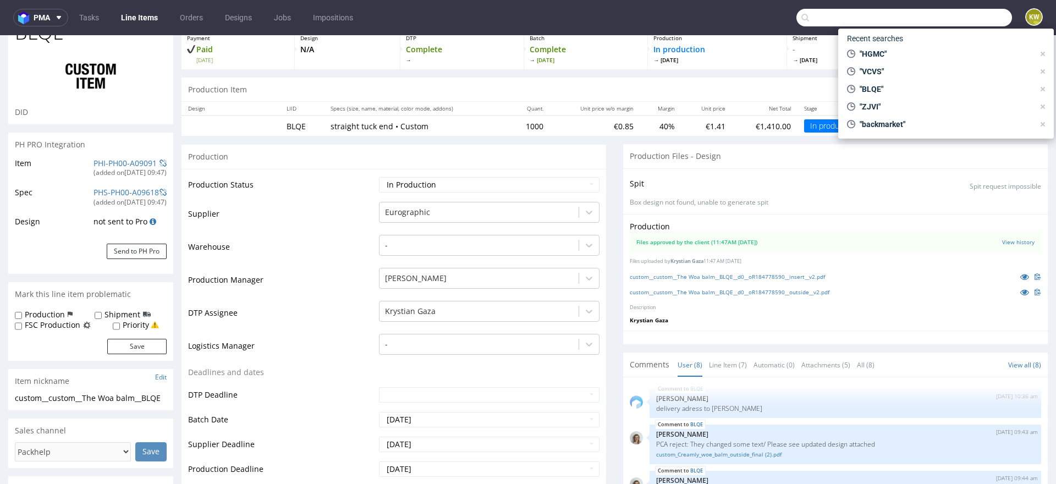
click at [944, 10] on input "text" at bounding box center [904, 18] width 216 height 18
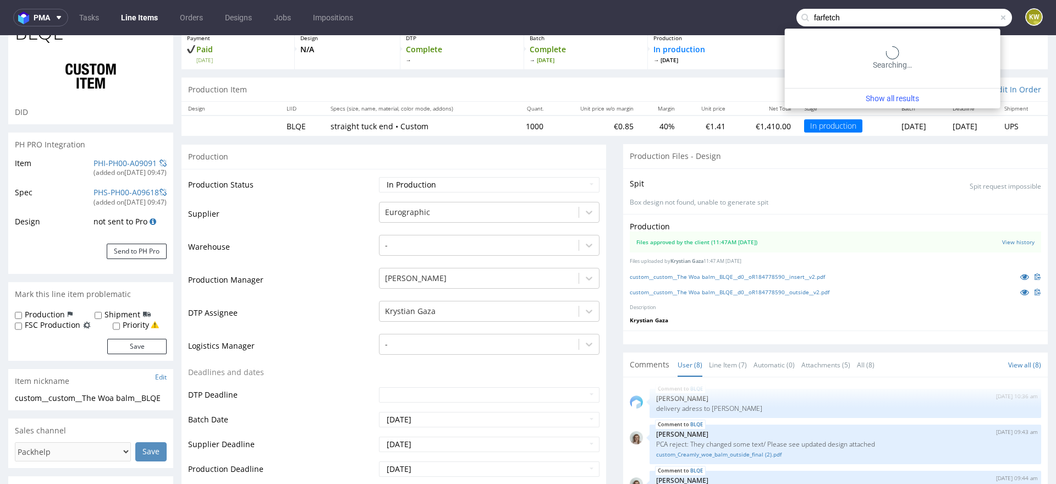
type input "farfetch"
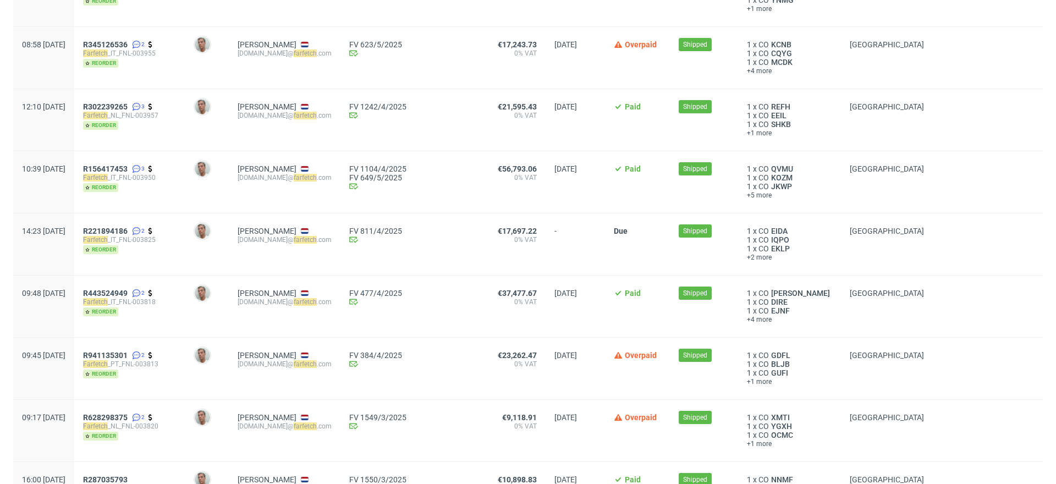
scroll to position [1509, 0]
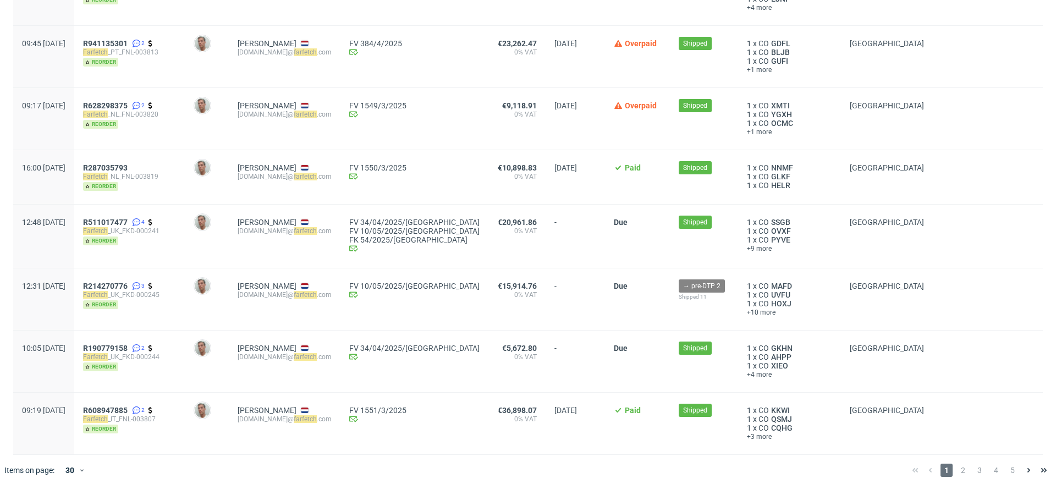
click at [974, 464] on span "3" at bounding box center [980, 470] width 12 height 13
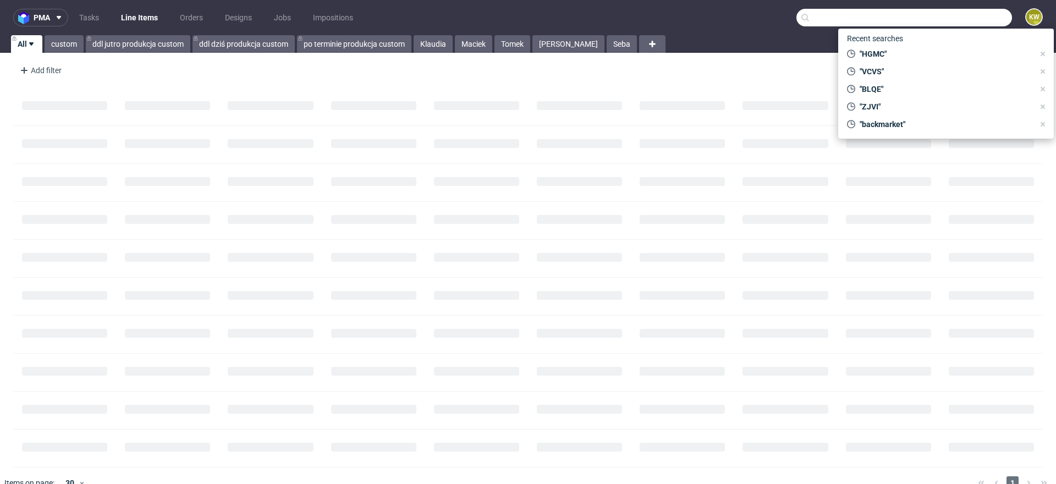
click at [947, 21] on input "text" at bounding box center [904, 18] width 216 height 18
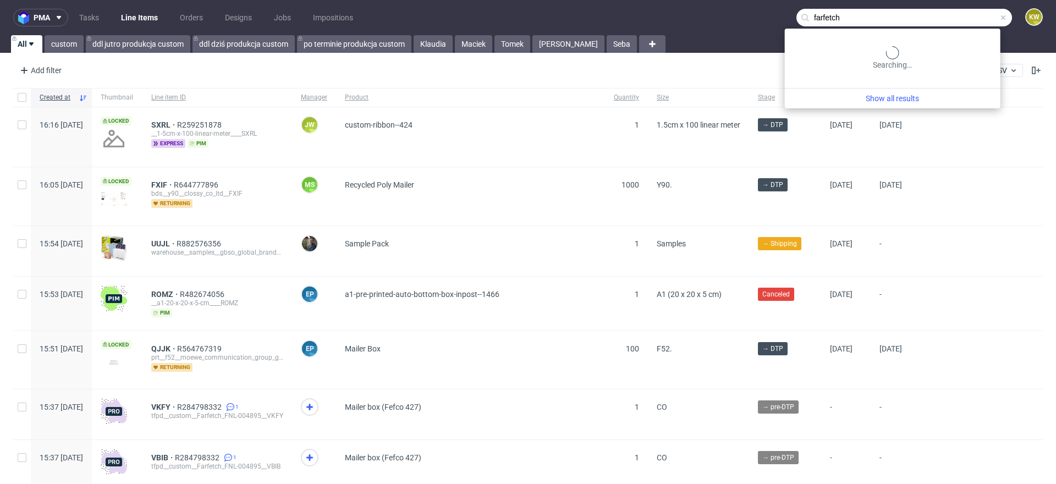
type input "farfetch"
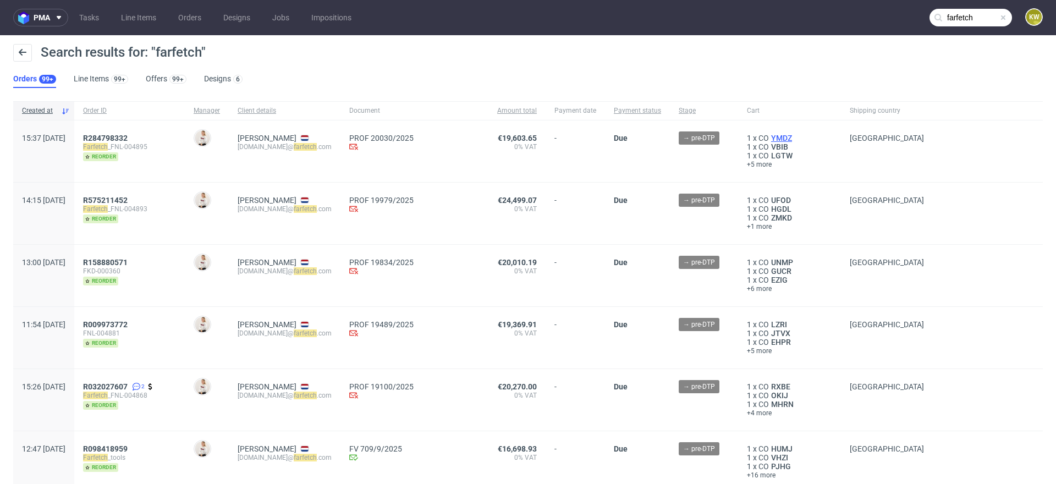
click at [769, 134] on span "YMDZ" at bounding box center [781, 138] width 25 height 9
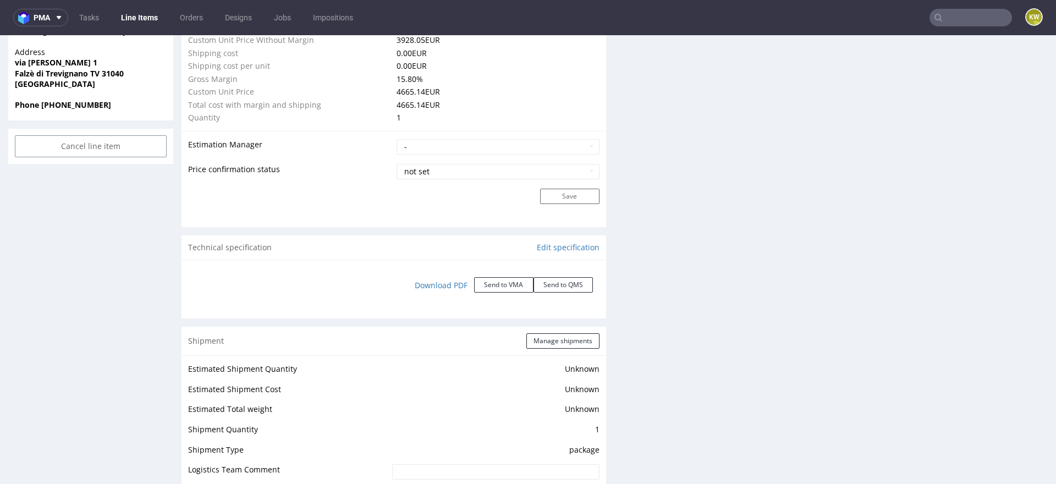
scroll to position [815, 0]
click at [707, 326] on div "Production Files - Design Spit Spit request impossible Box design not found, un…" at bounding box center [835, 245] width 425 height 1717
click at [575, 241] on link "Edit specification" at bounding box center [568, 244] width 63 height 11
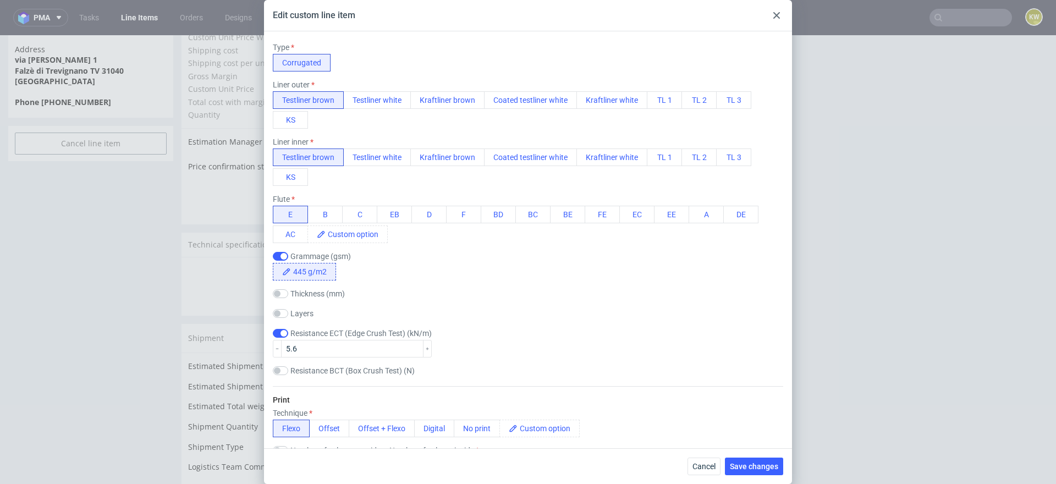
scroll to position [290, 0]
drag, startPoint x: 701, startPoint y: 460, endPoint x: 702, endPoint y: 425, distance: 35.2
click at [701, 460] on button "Cancel" at bounding box center [704, 467] width 33 height 18
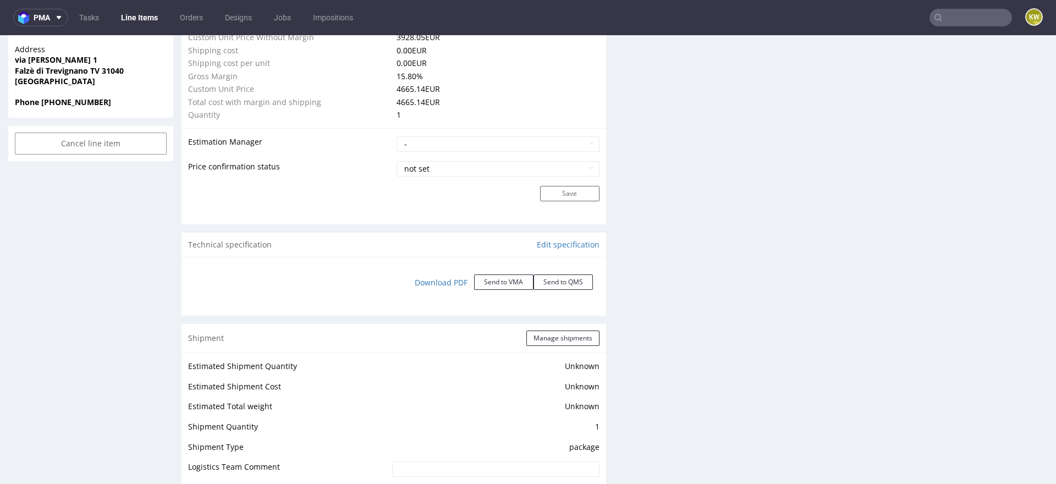
type input "farfetch"
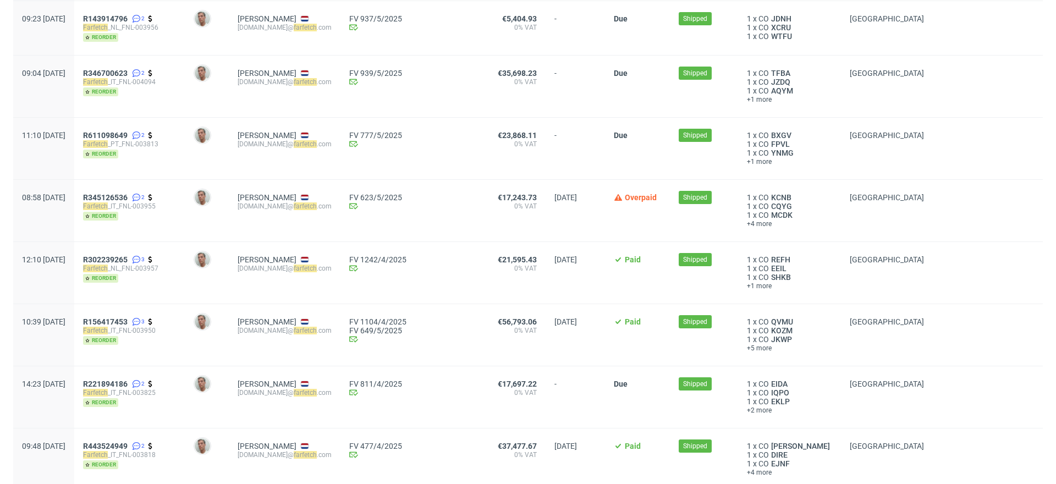
scroll to position [1109, 0]
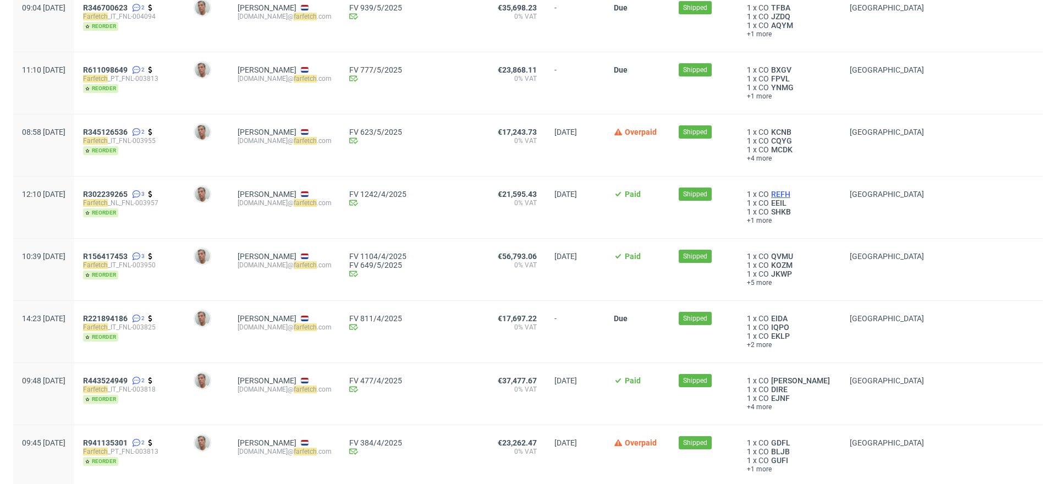
click at [769, 190] on span "REFH" at bounding box center [781, 194] width 24 height 9
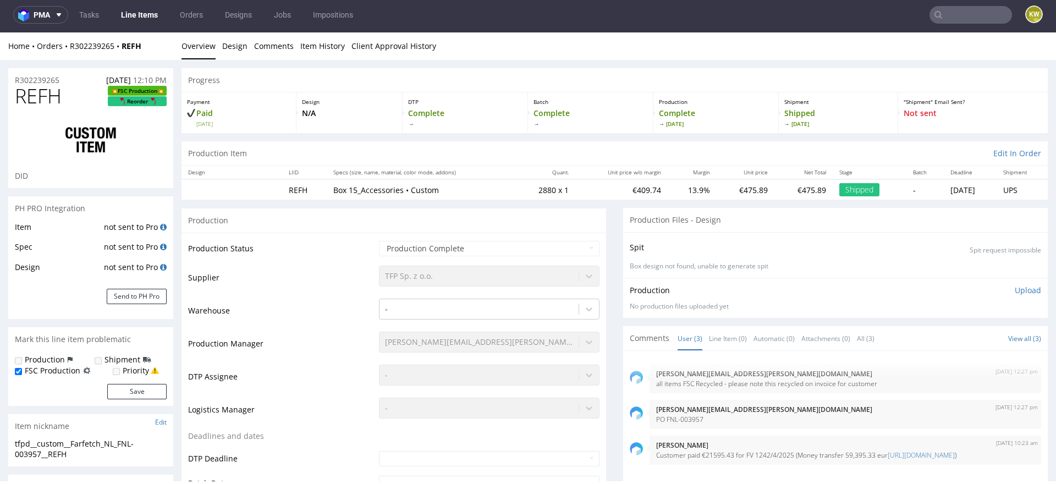
click at [48, 94] on span "REFH" at bounding box center [38, 96] width 47 height 22
copy span "REFH"
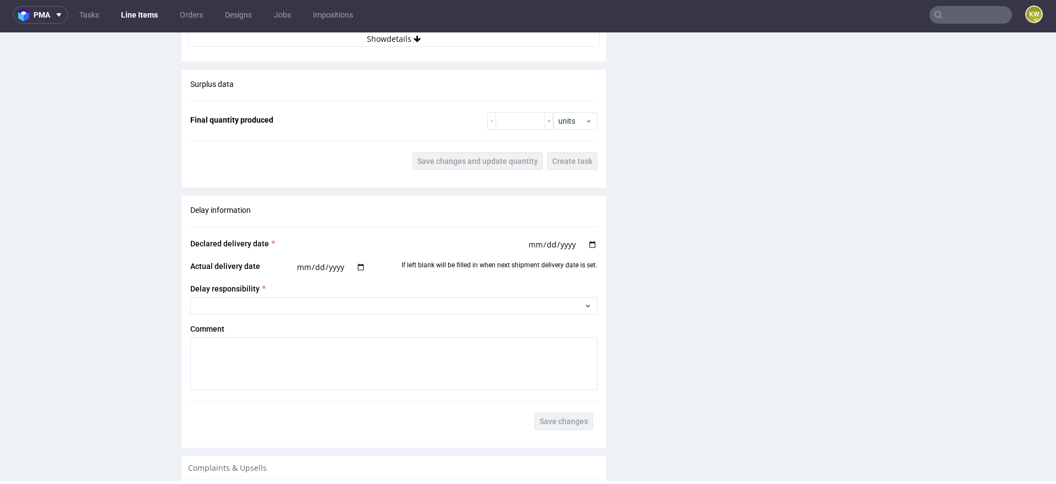
scroll to position [1974, 0]
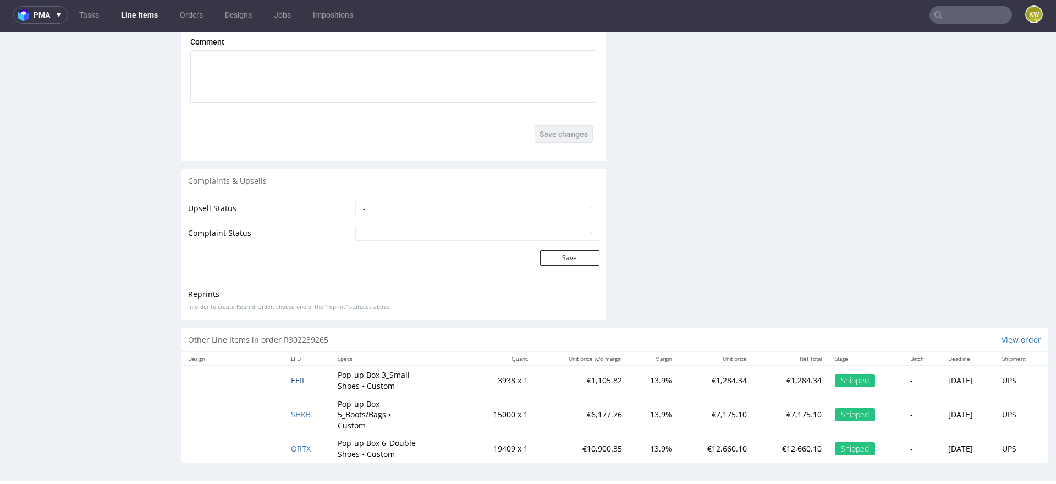
click at [296, 376] on span "EEIL" at bounding box center [298, 380] width 15 height 10
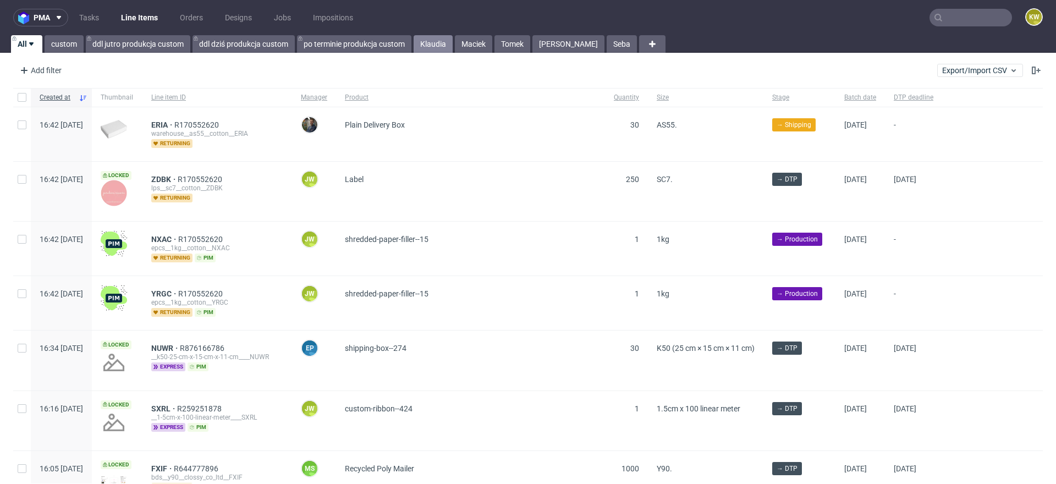
click at [448, 46] on link "Klaudia" at bounding box center [433, 44] width 39 height 18
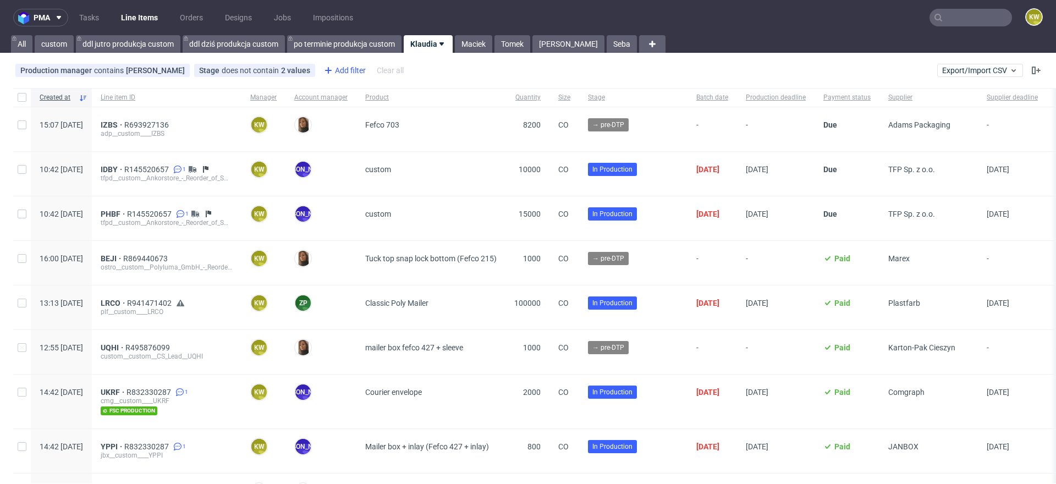
click at [349, 72] on div "Add filter" at bounding box center [344, 71] width 48 height 18
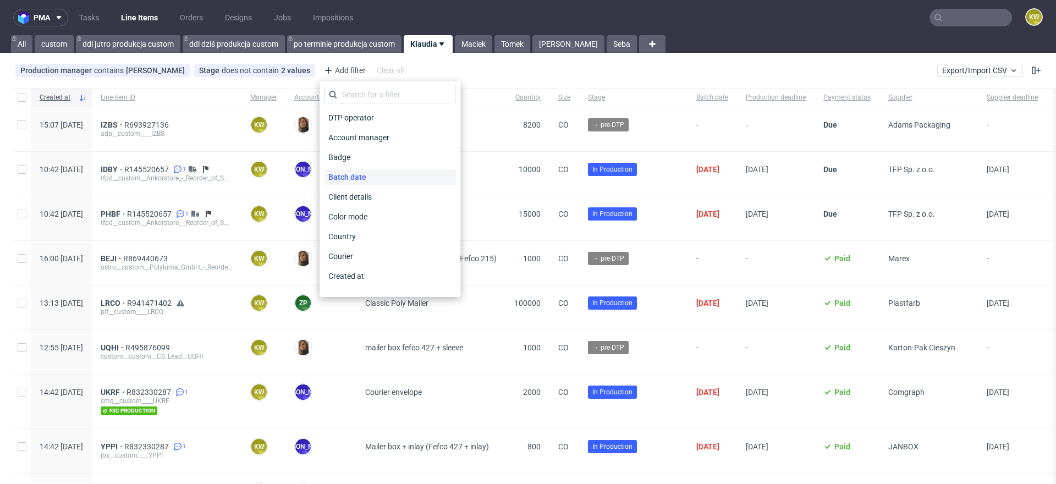
scroll to position [884, 0]
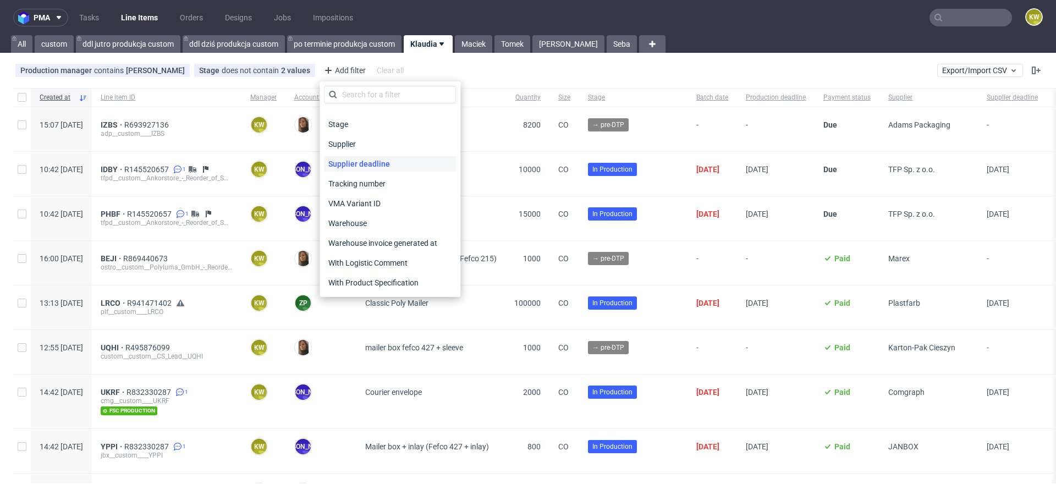
click at [373, 166] on span "Supplier deadline" at bounding box center [359, 163] width 70 height 15
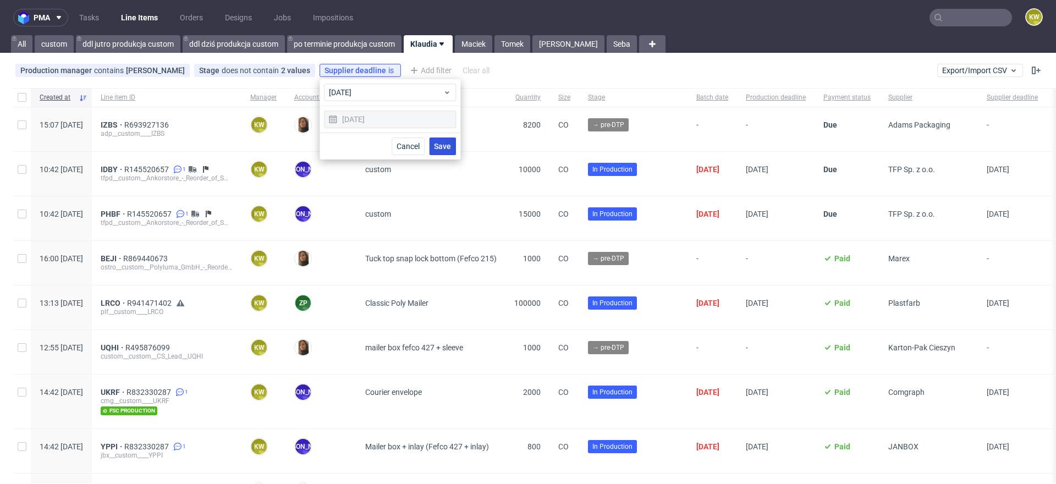
click at [435, 150] on button "Save" at bounding box center [442, 147] width 27 height 18
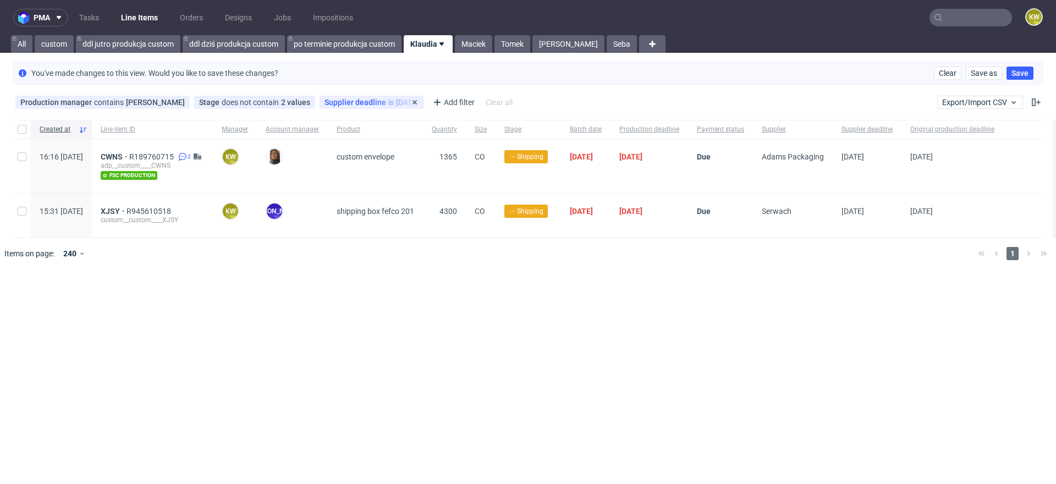
click at [366, 105] on span "Supplier deadline" at bounding box center [357, 102] width 64 height 9
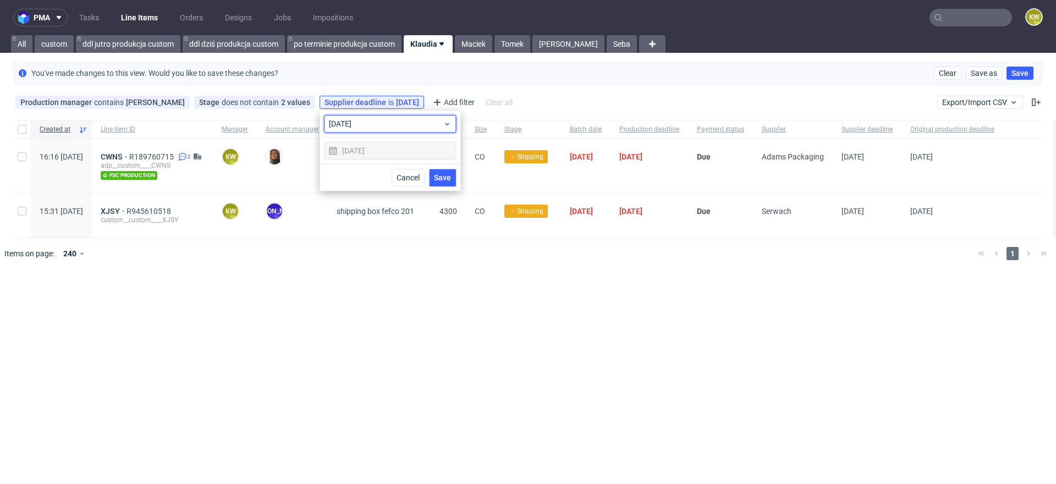
click at [366, 120] on span "today" at bounding box center [386, 123] width 114 height 11
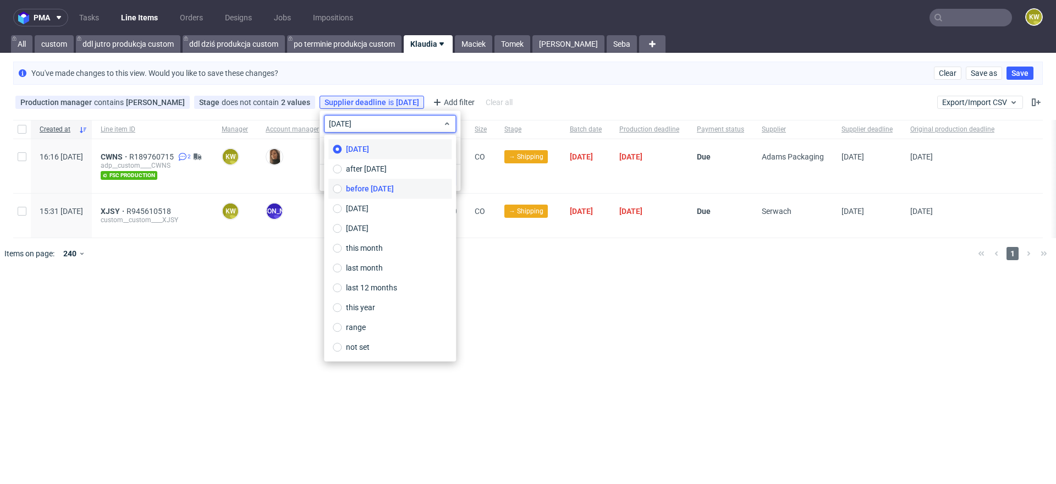
click at [369, 186] on span "before today" at bounding box center [370, 188] width 48 height 11
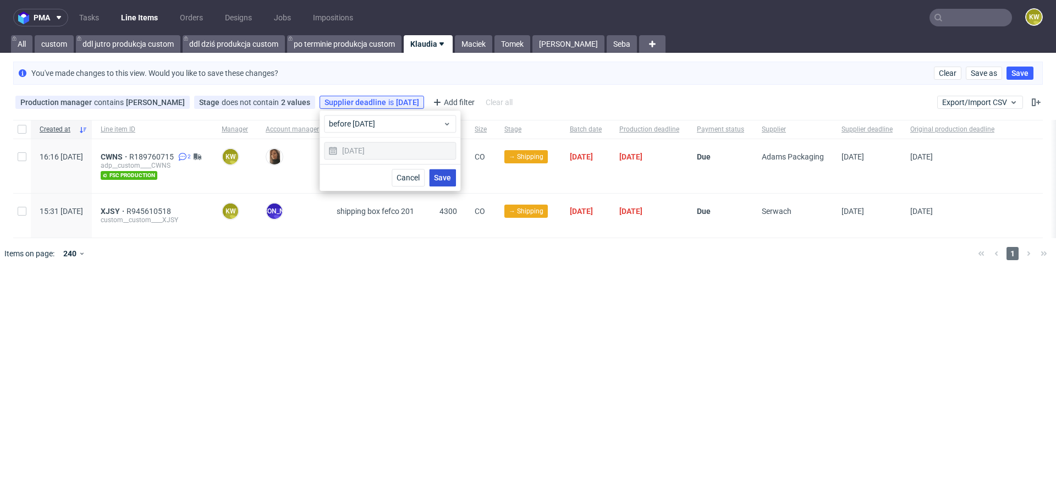
click at [435, 184] on button "Save" at bounding box center [442, 178] width 27 height 18
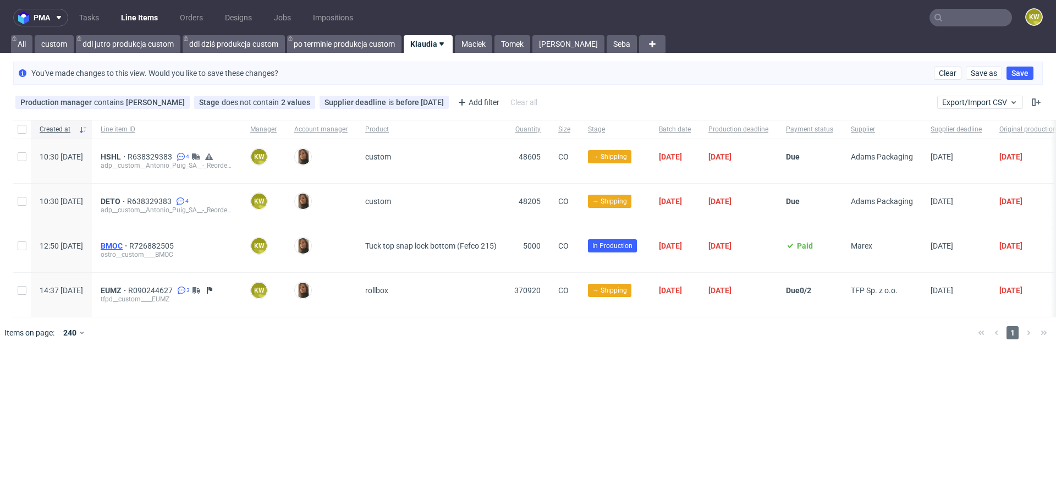
click at [129, 241] on span "BMOC" at bounding box center [115, 245] width 29 height 9
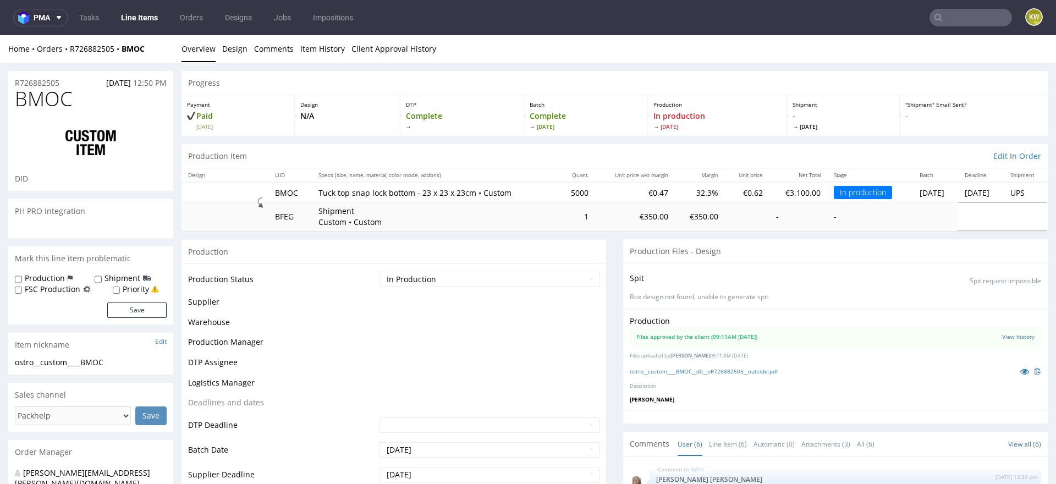
scroll to position [58, 0]
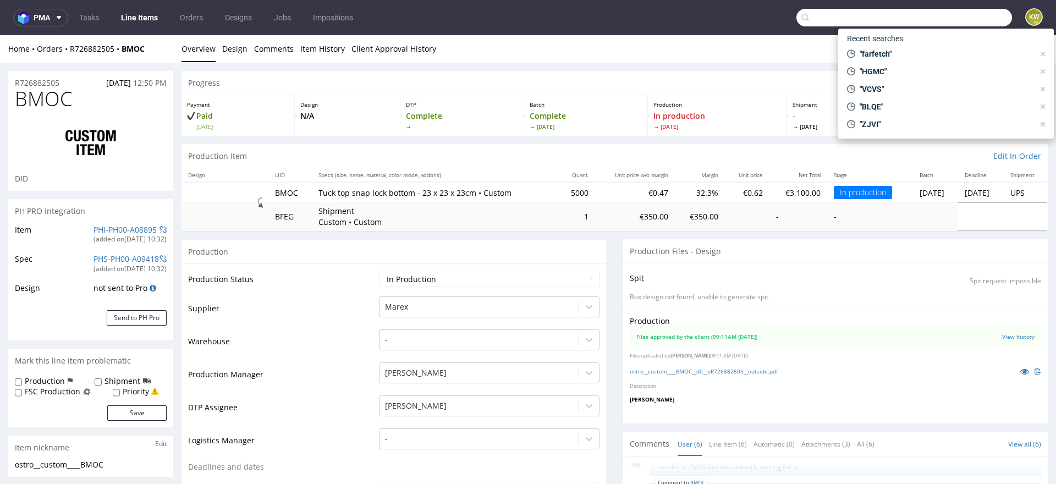
click at [971, 23] on input "text" at bounding box center [904, 18] width 216 height 18
paste input "CWNS"
type input "CWNS"
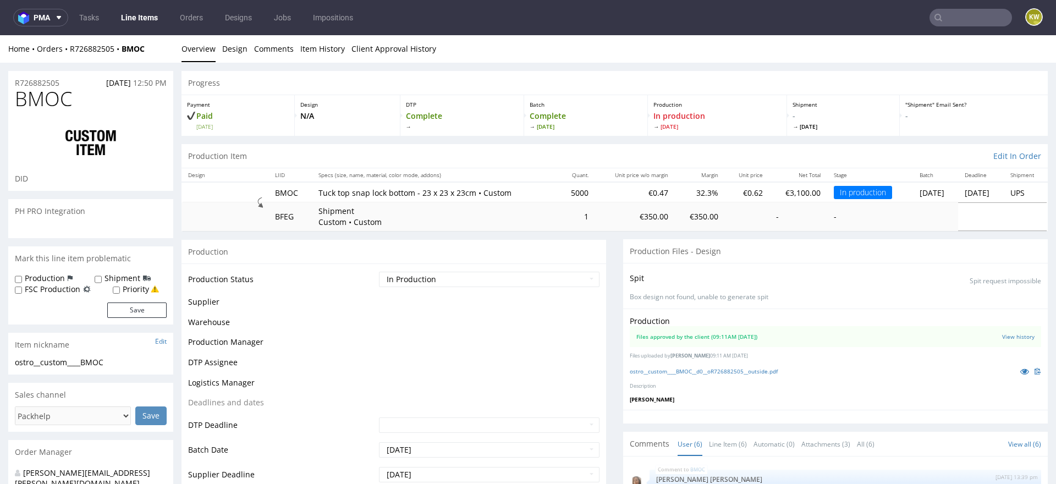
scroll to position [58, 0]
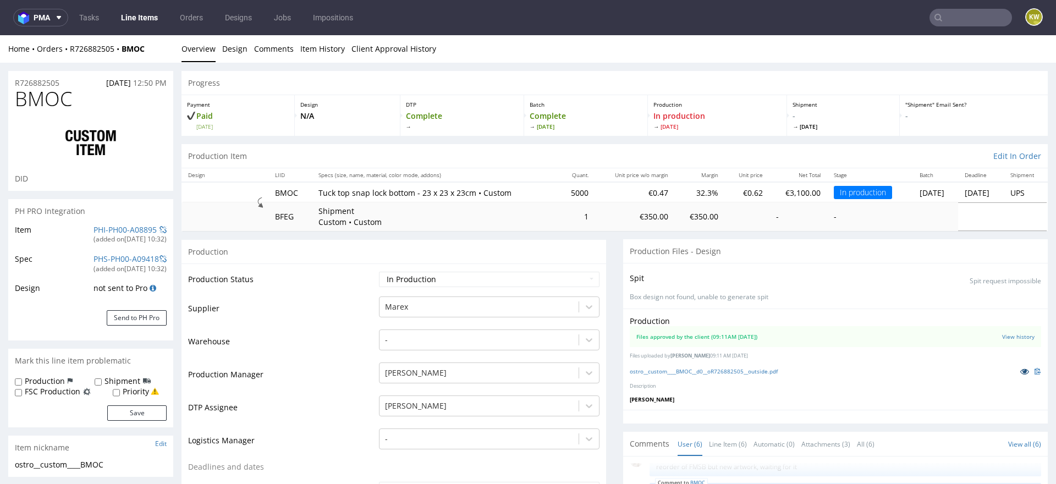
click at [1020, 372] on icon at bounding box center [1024, 371] width 9 height 8
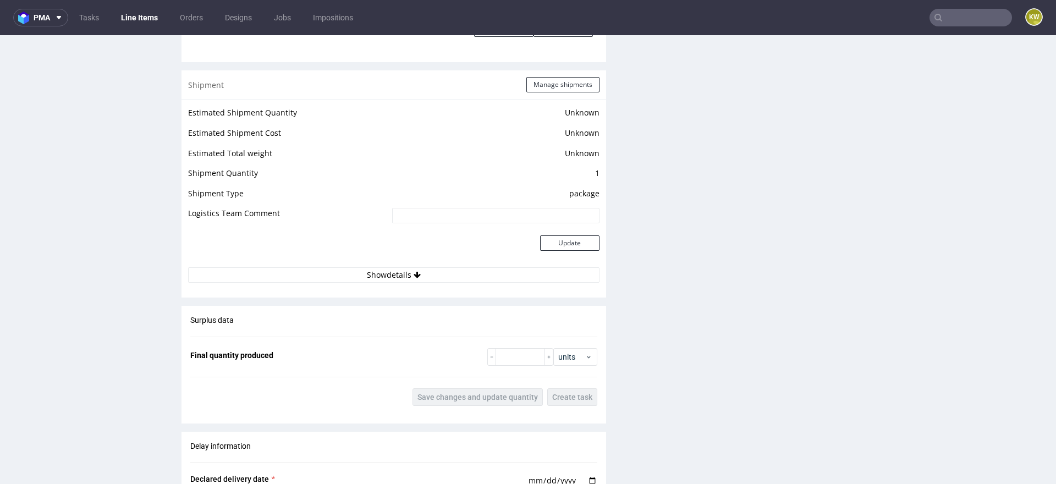
scroll to position [1396, 0]
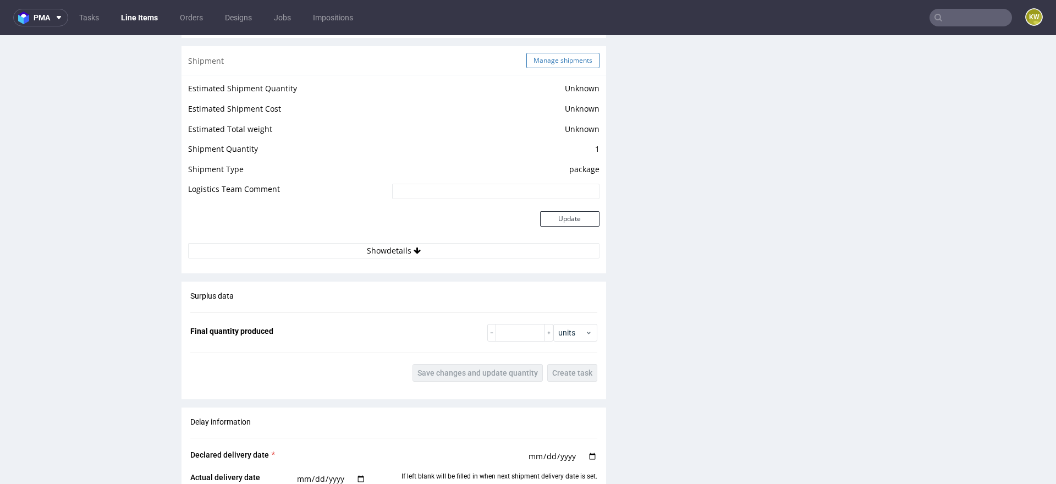
click at [563, 62] on button "Manage shipments" at bounding box center [562, 60] width 73 height 15
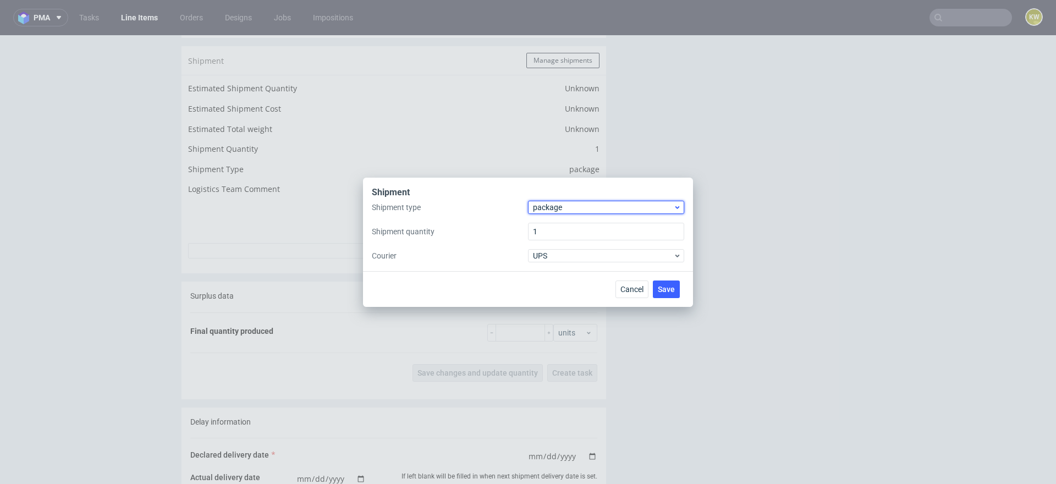
click at [573, 205] on span "package" at bounding box center [603, 207] width 140 height 11
click at [557, 228] on div "pallet" at bounding box center [605, 231] width 147 height 20
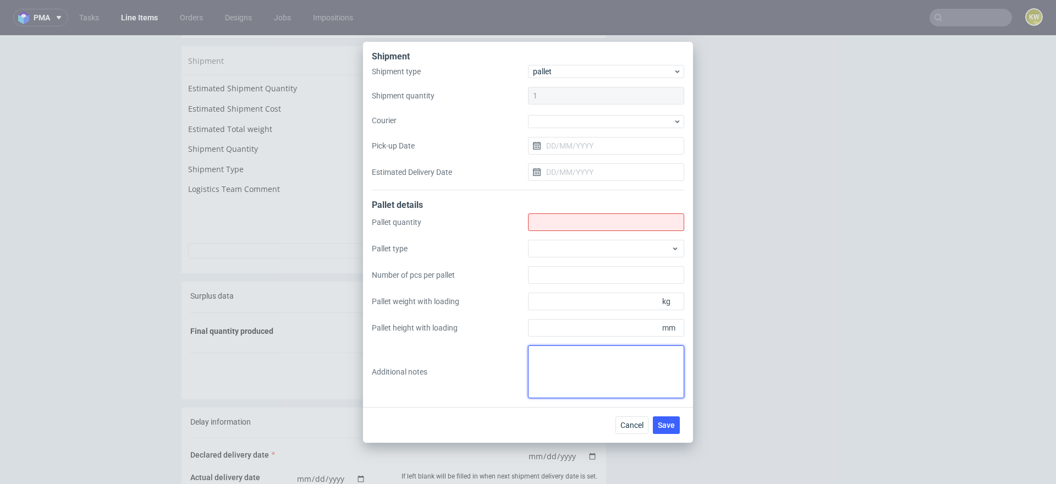
click at [539, 364] on textarea at bounding box center [606, 371] width 156 height 53
paste textarea "1.palety 2. 5szt 3.1200x1000 4.1000 szt 5. 1700 6. 190 kg"
type textarea "1.palety 2. 5szt 3.1200x1000 4.1000 szt 5. 1700 6. 190 kg"
click at [538, 222] on input "Shipment type" at bounding box center [606, 222] width 156 height 18
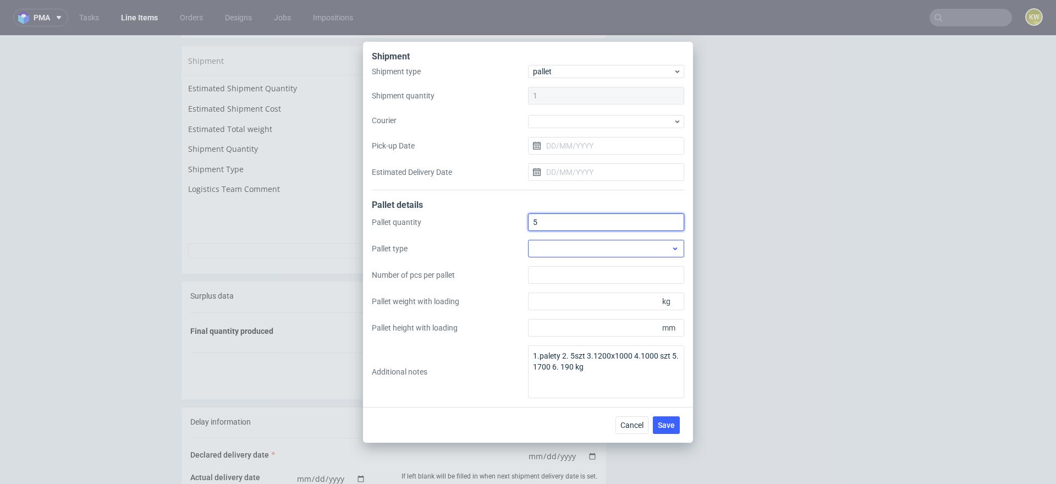
type input "5"
click at [540, 247] on div at bounding box center [606, 249] width 156 height 18
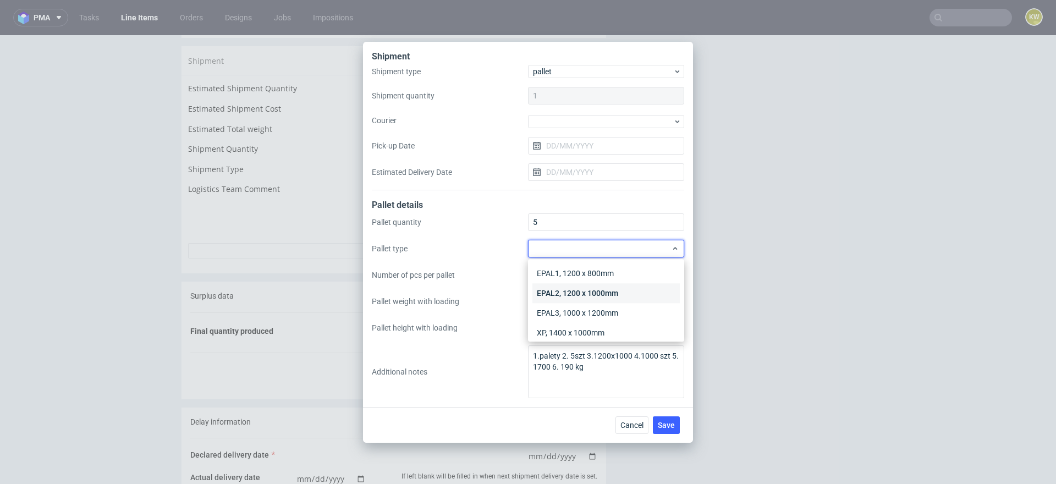
click at [549, 296] on div "EPAL2, 1200 x 1000mm" at bounding box center [605, 293] width 147 height 20
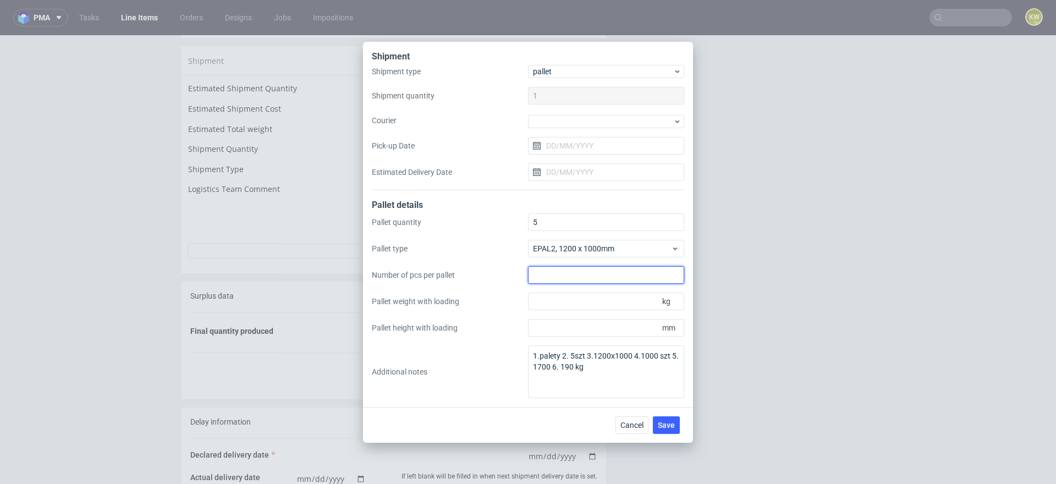
click at [558, 276] on input "Number of pcs per pallet" at bounding box center [606, 275] width 156 height 18
type input "1000"
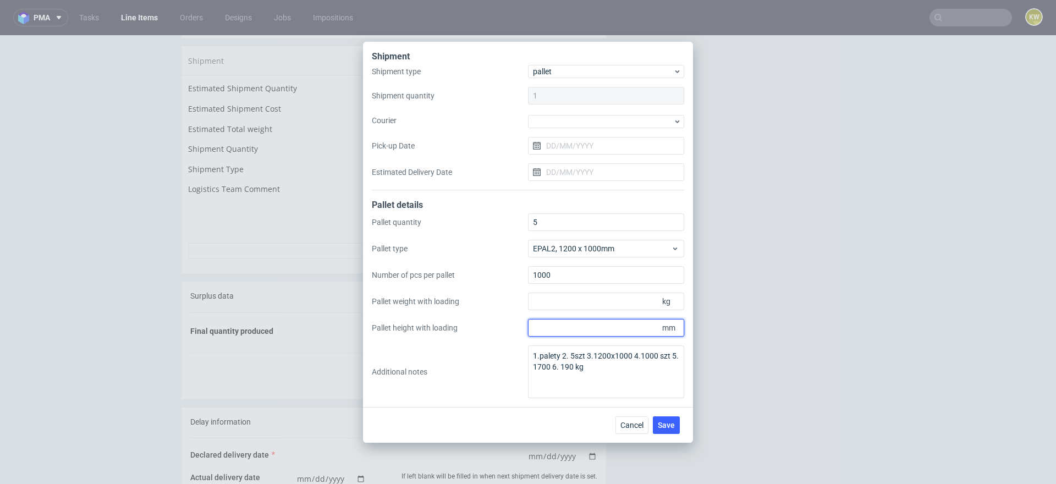
click at [557, 329] on input "Pallet height with loading" at bounding box center [606, 328] width 156 height 18
type input "1700"
click at [553, 299] on input "Pallet weight with loading" at bounding box center [606, 302] width 156 height 18
type input "190"
drag, startPoint x: 593, startPoint y: 370, endPoint x: 499, endPoint y: 353, distance: 95.6
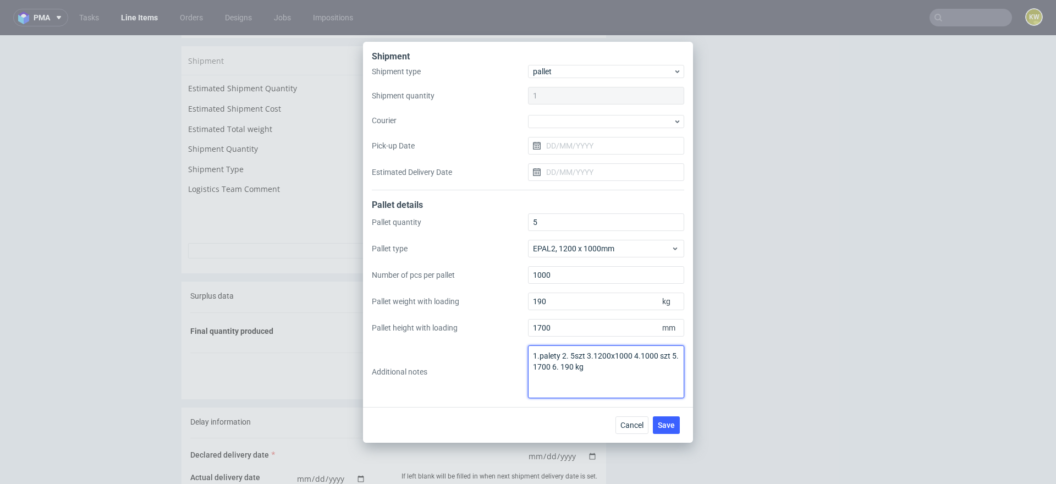
click at [497, 354] on div "Pallet quantity 5 Pallet type EPAL2, 1200 x 1000mm Number of pcs per pallet 100…" at bounding box center [528, 305] width 312 height 185
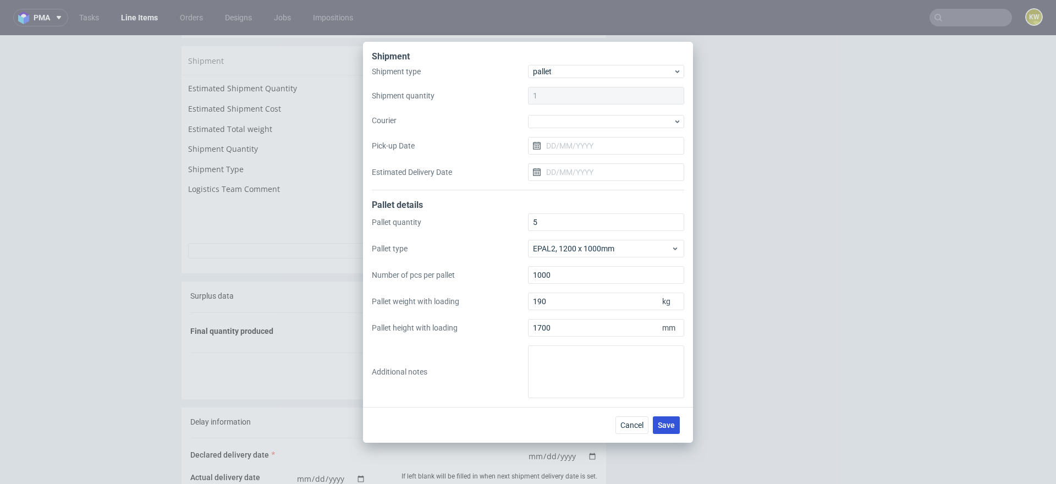
click at [661, 423] on span "Save" at bounding box center [666, 425] width 17 height 8
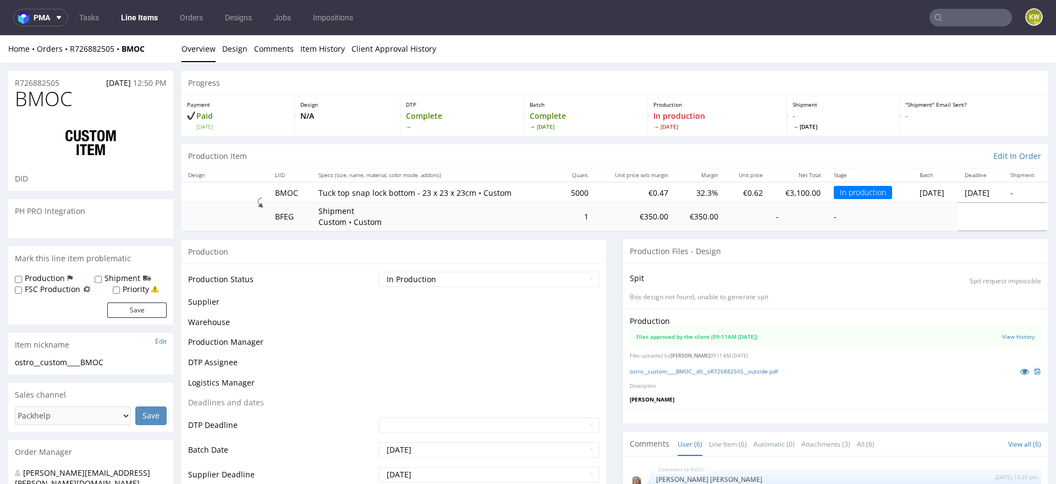
scroll to position [58, 0]
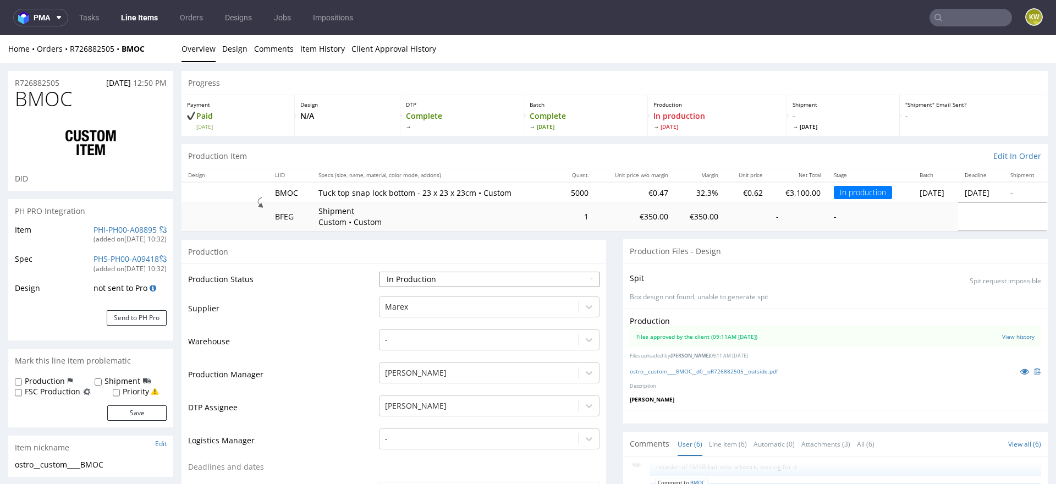
click at [420, 279] on select "Waiting for Artwork Waiting for Diecut Waiting for Mockup Waiting for DTP Waiti…" at bounding box center [489, 279] width 221 height 15
select select "production_complete"
click at [379, 272] on select "Waiting for Artwork Waiting for Diecut Waiting for Mockup Waiting for DTP Waiti…" at bounding box center [489, 279] width 221 height 15
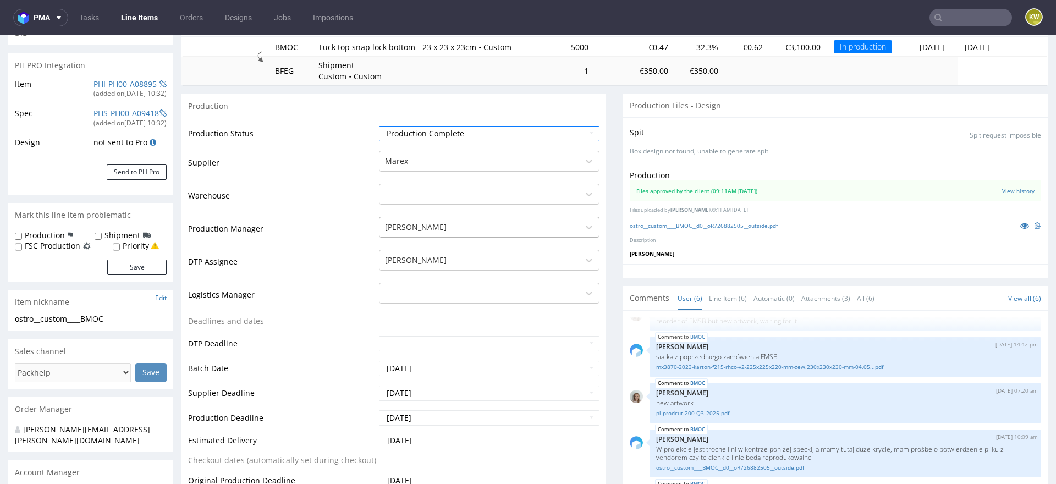
scroll to position [146, 0]
click at [435, 389] on input "[DATE]" at bounding box center [489, 392] width 221 height 15
click at [452, 330] on td "18" at bounding box center [453, 326] width 17 height 17
type input "[DATE]"
click at [427, 414] on input "[DATE]" at bounding box center [489, 417] width 221 height 15
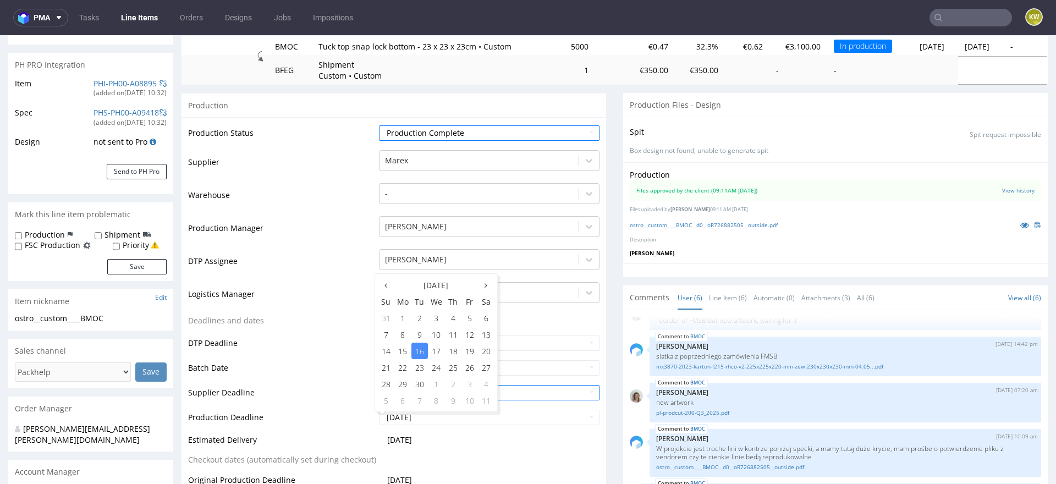
click at [449, 351] on td "18" at bounding box center [453, 351] width 17 height 17
type input "[DATE]"
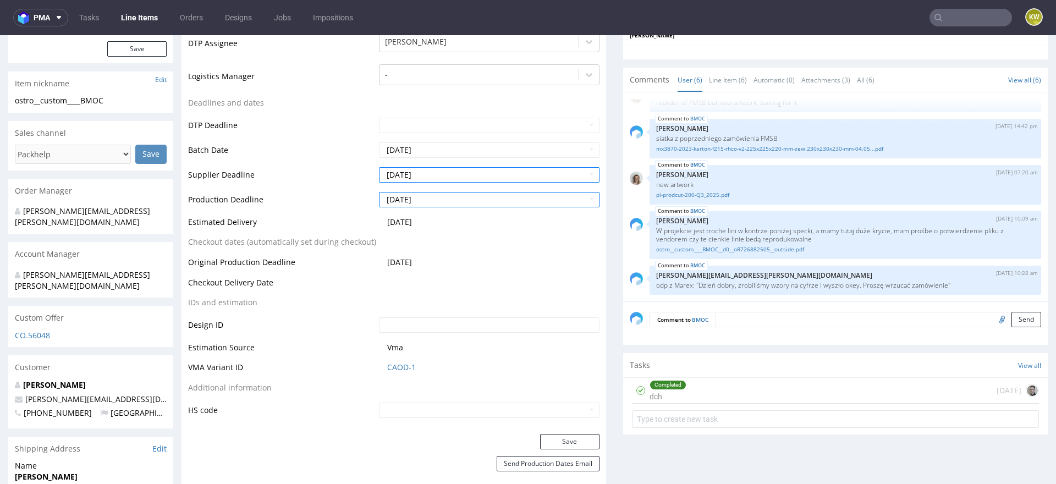
scroll to position [369, 0]
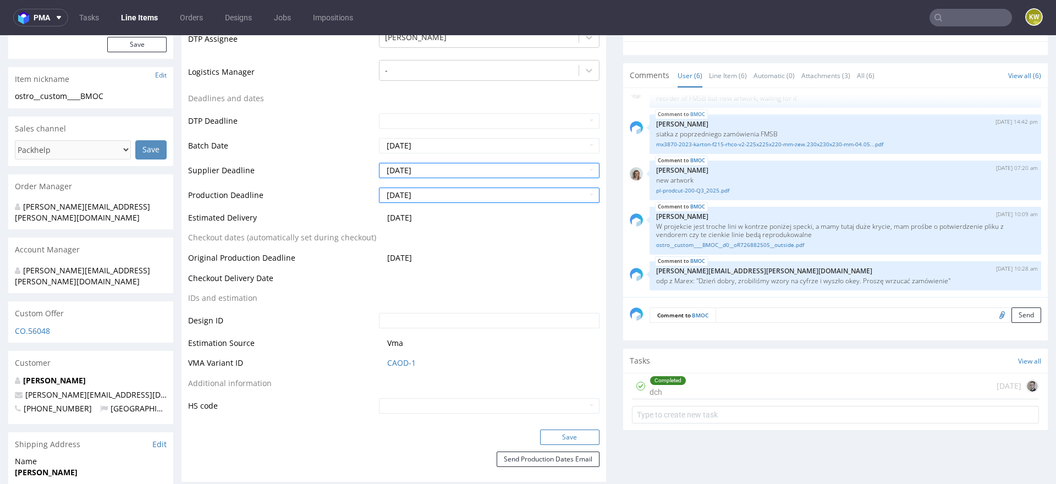
click at [555, 435] on button "Save" at bounding box center [569, 437] width 59 height 15
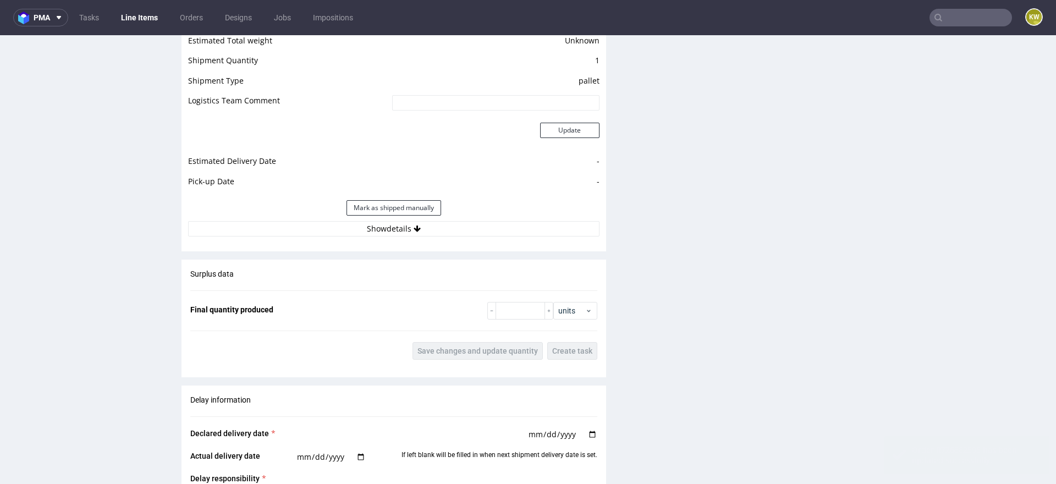
scroll to position [1476, 0]
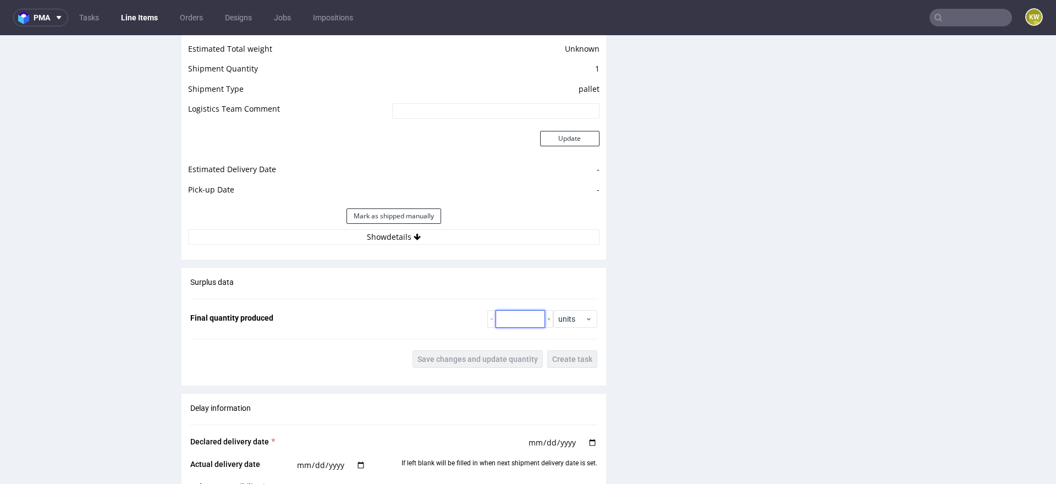
click at [510, 316] on input "number" at bounding box center [521, 319] width 50 height 18
type input "5000"
click at [450, 356] on span "Save changes and update quantity" at bounding box center [477, 359] width 120 height 8
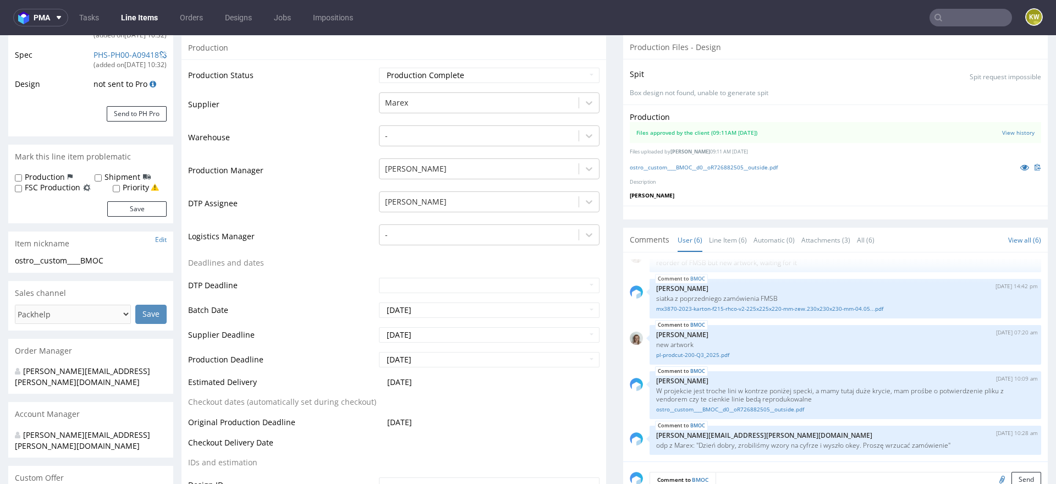
scroll to position [0, 0]
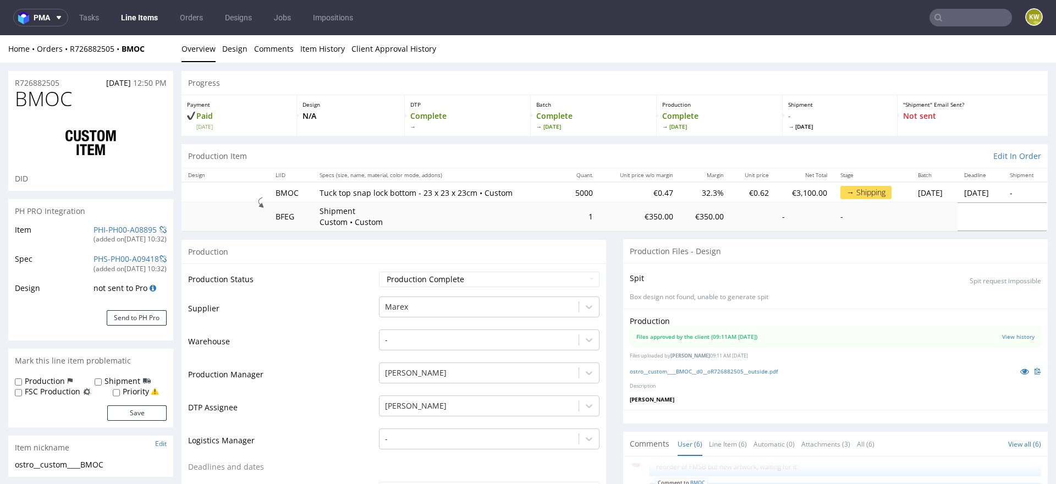
click at [971, 15] on input "text" at bounding box center [971, 18] width 83 height 18
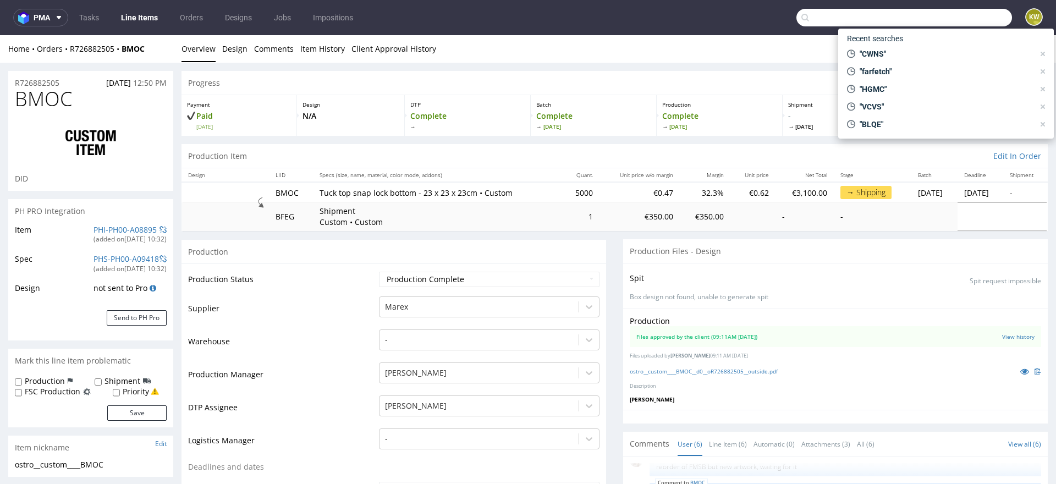
paste input "HSSH"
type input "HSSH"
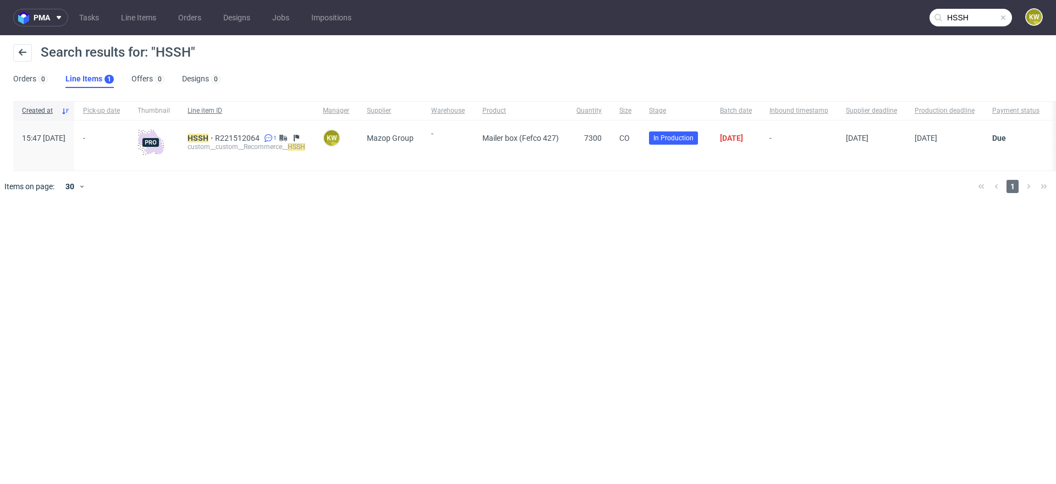
click at [287, 118] on div "Line item ID" at bounding box center [246, 110] width 135 height 19
click at [215, 139] on span "HSSH" at bounding box center [202, 138] width 28 height 9
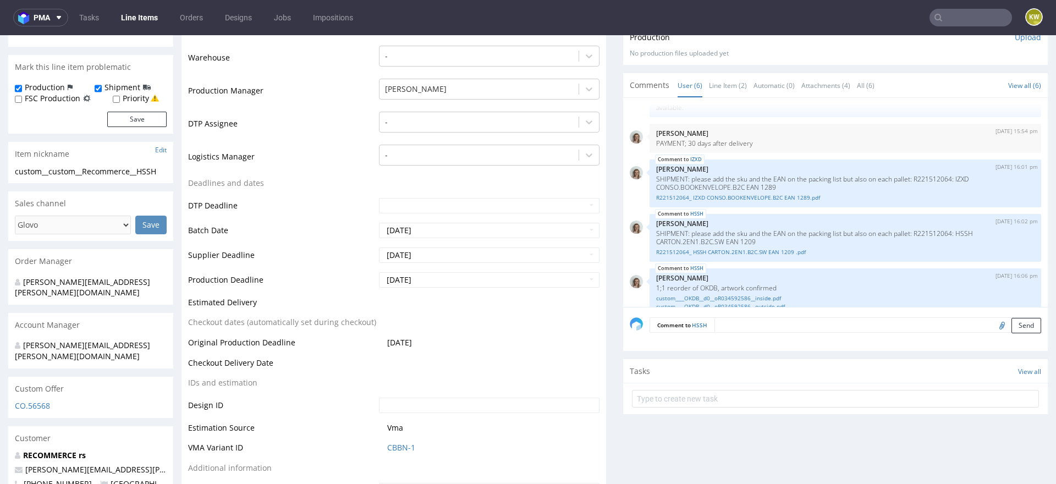
scroll to position [86, 0]
click at [711, 86] on link "Line Item (2)" at bounding box center [728, 86] width 38 height 24
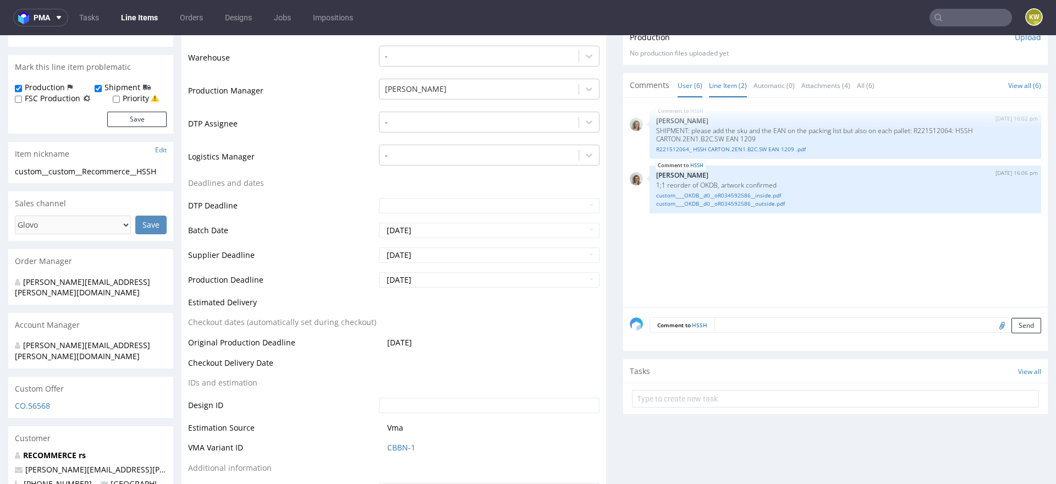
click at [678, 83] on link "User (6)" at bounding box center [690, 86] width 25 height 24
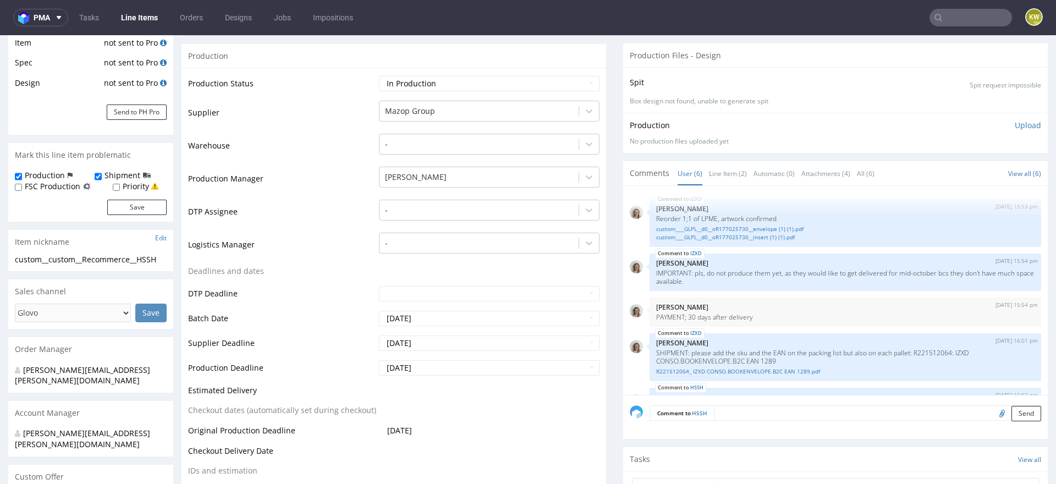
scroll to position [188, 0]
click at [722, 169] on link "Line Item (2)" at bounding box center [728, 173] width 38 height 24
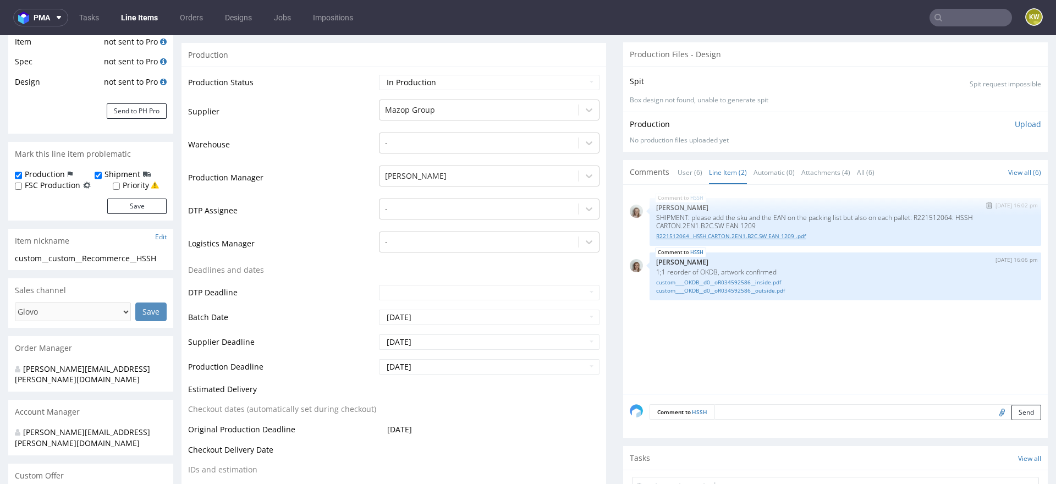
click at [734, 232] on link "R221512064_ HSSH CARTON.2EN1.B2C.SW EAN 1209 .pdf" at bounding box center [845, 236] width 378 height 8
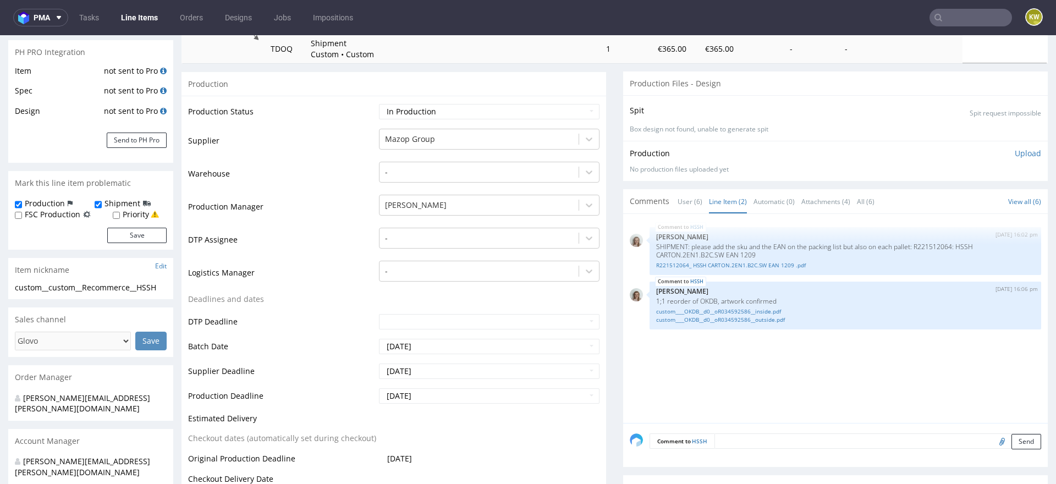
scroll to position [160, 0]
click at [778, 307] on link "custom____OKDB__d0__oR034592586__inside.pdf" at bounding box center [845, 311] width 378 height 8
click at [771, 320] on link "custom____OKDB__d0__oR034592586__outside.pdf" at bounding box center [845, 319] width 378 height 8
